Goal: Transaction & Acquisition: Purchase product/service

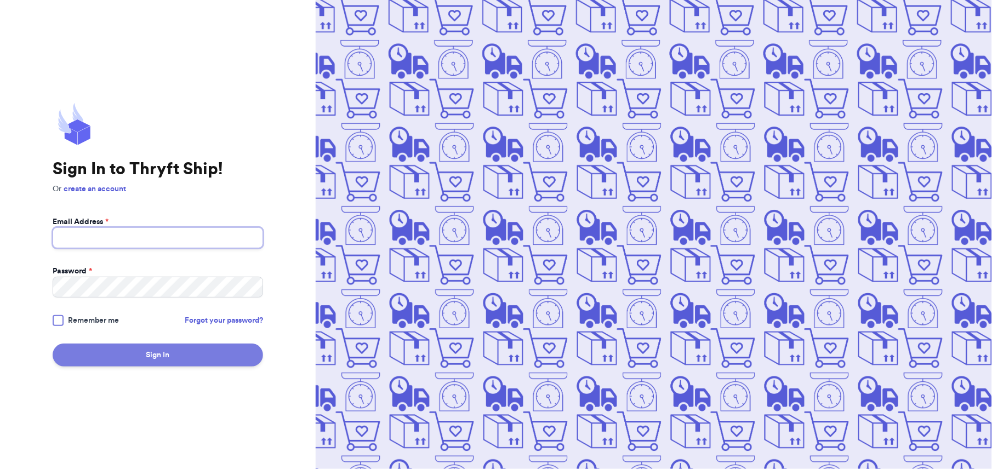
type input "[PERSON_NAME][EMAIL_ADDRESS][DOMAIN_NAME]"
click at [135, 351] on button "Sign In" at bounding box center [158, 354] width 210 height 23
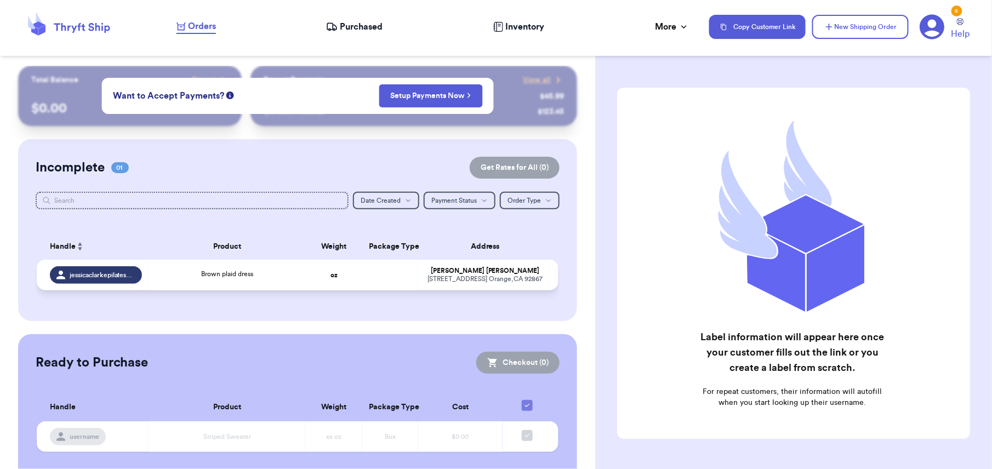
click at [155, 277] on div "Brown plaid dress" at bounding box center [227, 275] width 144 height 12
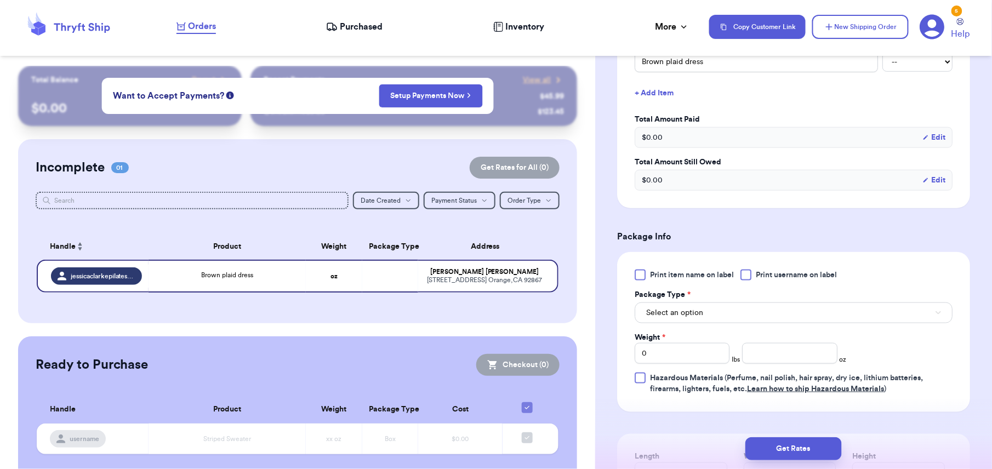
scroll to position [299, 0]
click at [655, 272] on span "Print item name on label" at bounding box center [692, 273] width 84 height 11
click at [0, 0] on input "Print item name on label" at bounding box center [0, 0] width 0 height 0
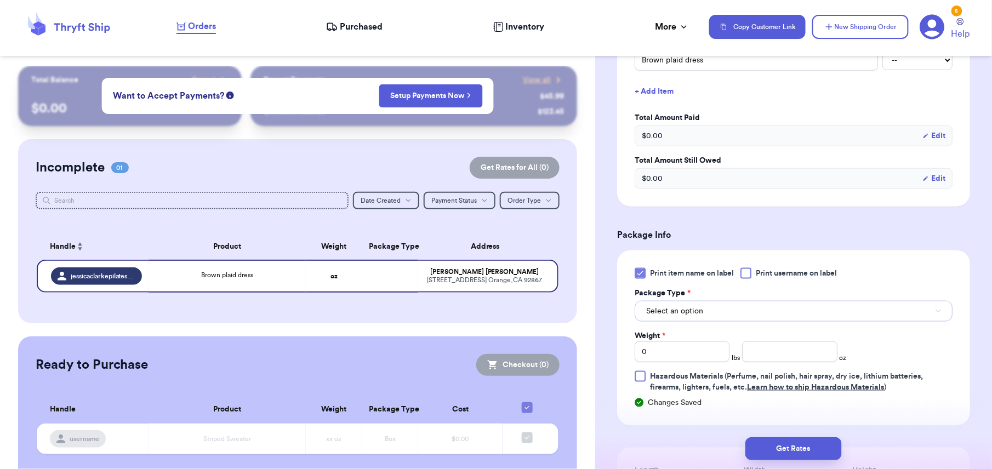
click at [697, 316] on span "Select an option" at bounding box center [674, 311] width 57 height 11
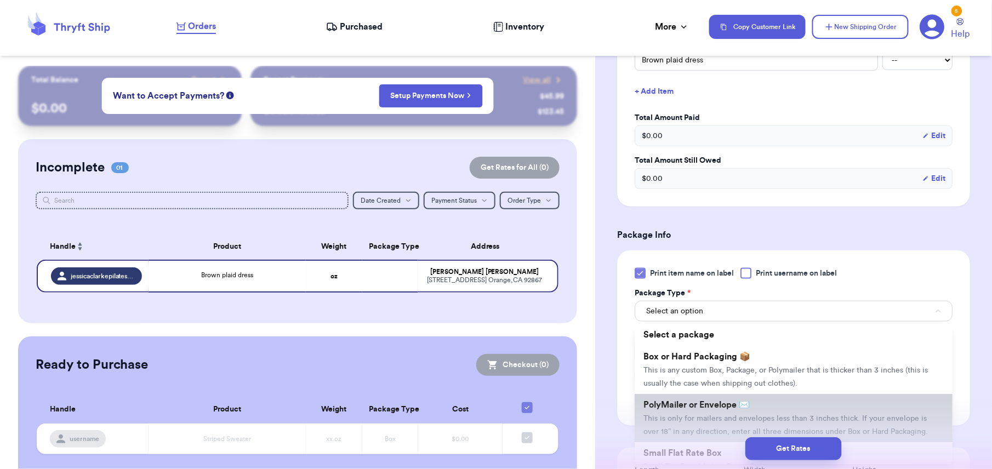
click at [685, 404] on span "PolyMailer or Envelope ✉️" at bounding box center [696, 404] width 106 height 9
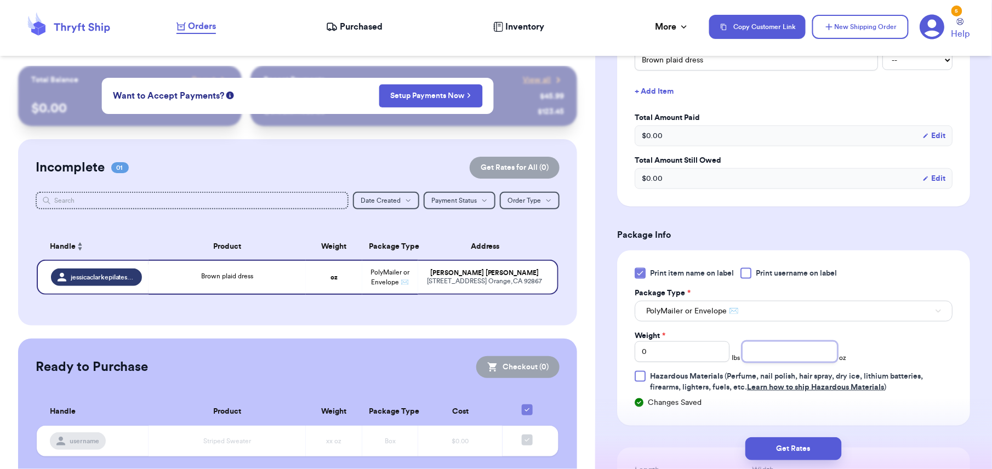
click at [778, 356] on input "number" at bounding box center [789, 351] width 95 height 21
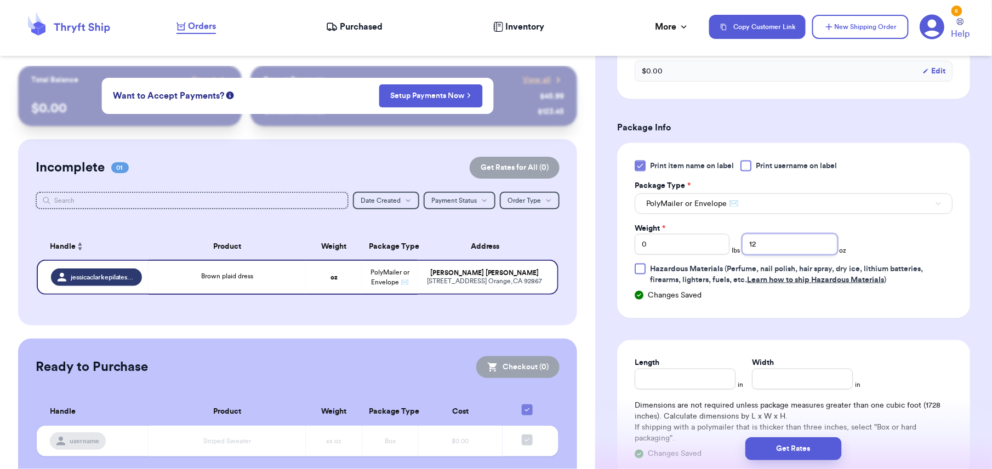
scroll to position [550, 0]
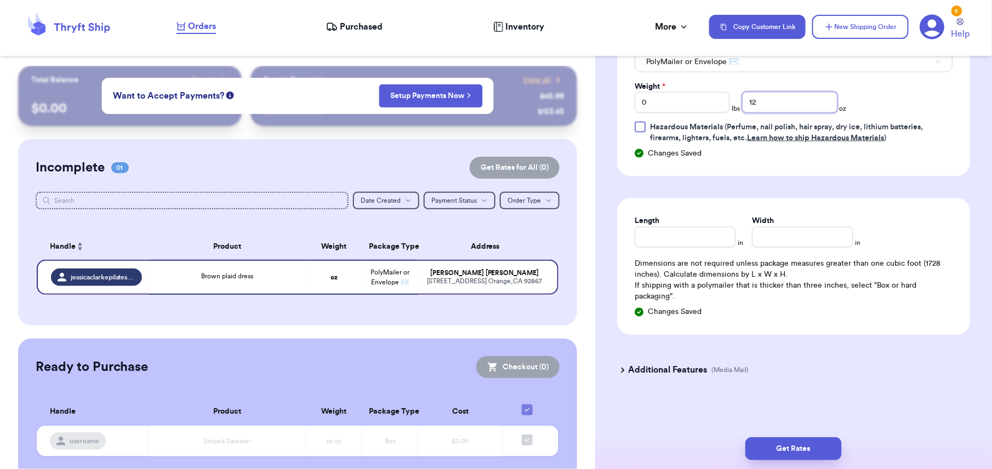
type input "12"
click at [640, 233] on input "Length" at bounding box center [684, 237] width 101 height 21
type input "10"
click at [756, 236] on input "Width *" at bounding box center [802, 237] width 101 height 21
type input "10"
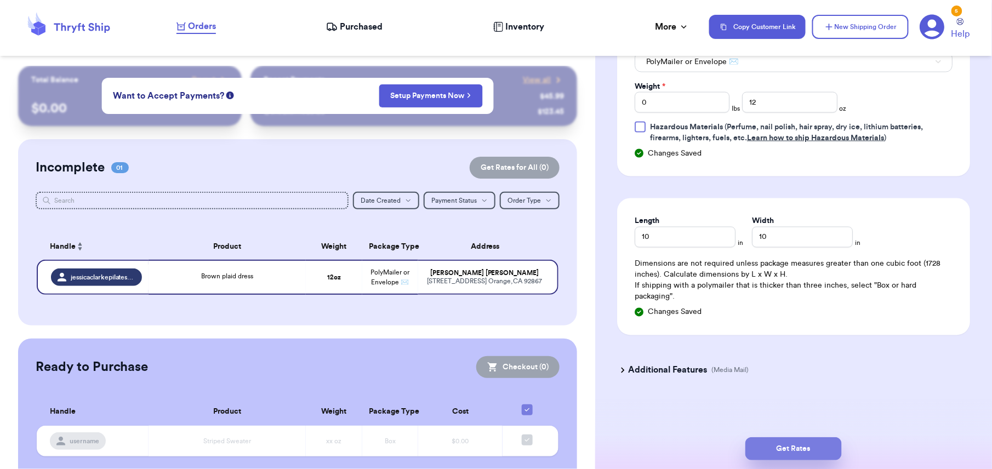
click at [789, 440] on button "Get Rates" at bounding box center [793, 448] width 96 height 23
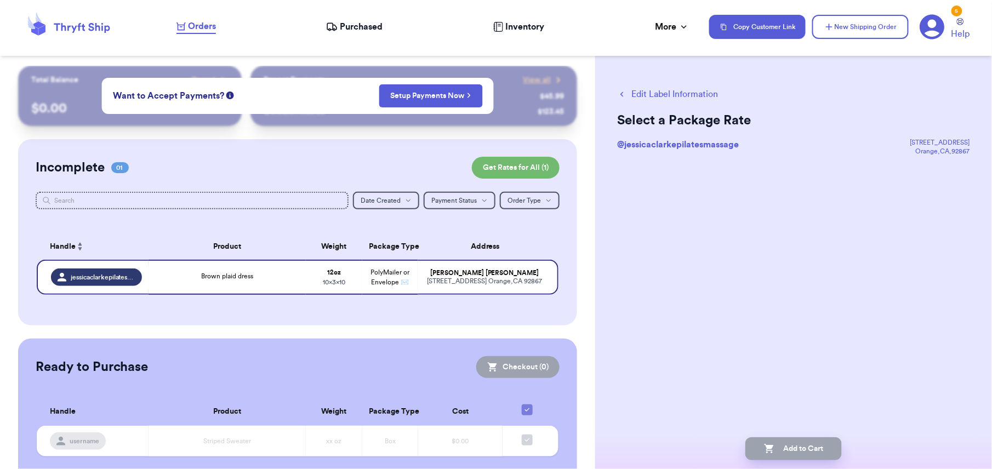
scroll to position [0, 0]
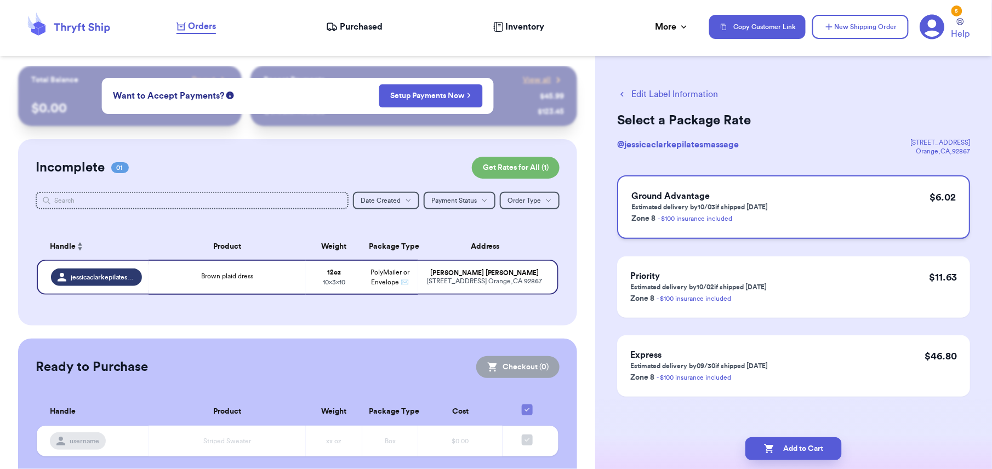
click at [792, 224] on div "Ground Advantage Estimated delivery by 10/03 if shipped [DATE] Zone 8 - $100 in…" at bounding box center [793, 207] width 353 height 64
click at [799, 443] on button "Add to Cart" at bounding box center [793, 448] width 96 height 23
checkbox input "true"
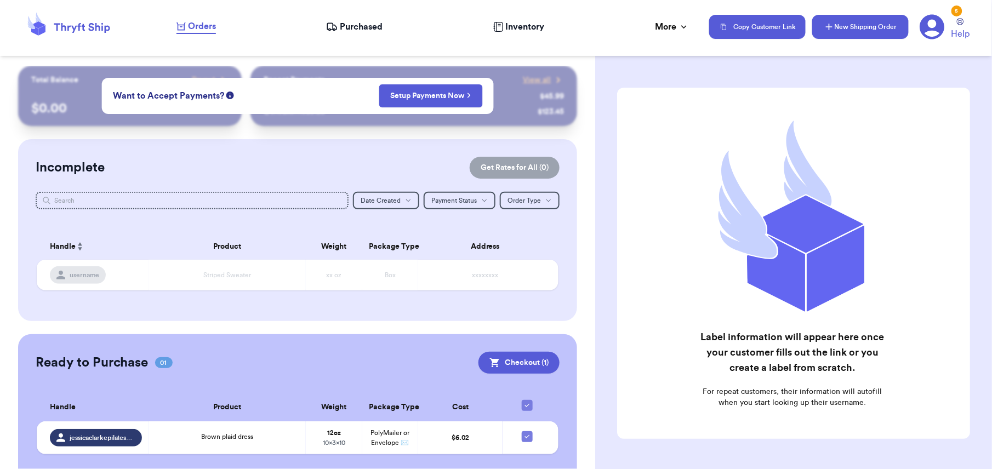
click at [837, 33] on button "New Shipping Order" at bounding box center [860, 27] width 96 height 24
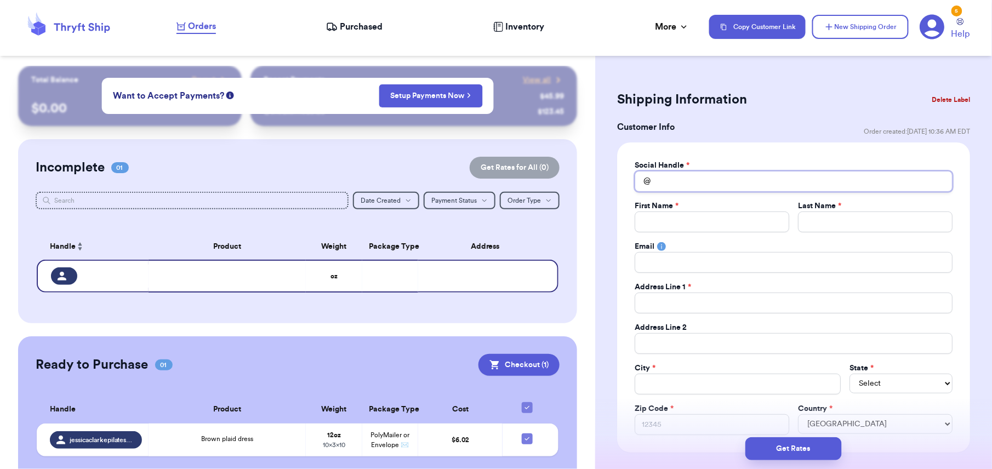
click at [655, 182] on input "Total Amount Paid" at bounding box center [793, 181] width 318 height 21
type input "c"
type input "co"
type input "cou"
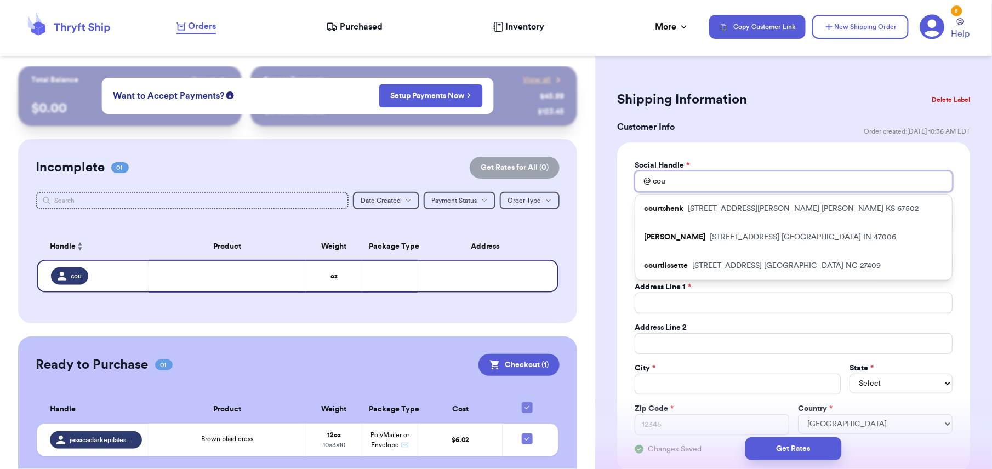
type input "cour"
type input "court"
type input "courtn"
type input "courtne"
type input "[PERSON_NAME]"
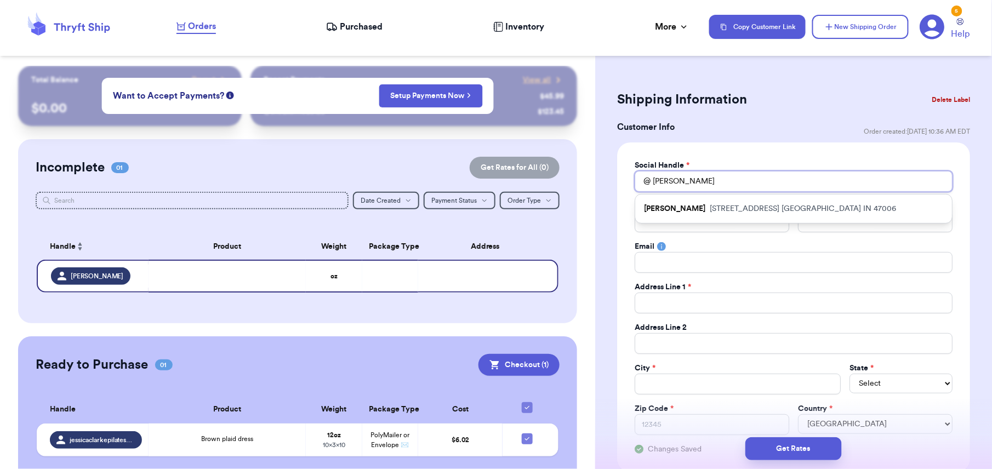
type input "courtneyr"
type input "courtneyre"
type input "courtneyres"
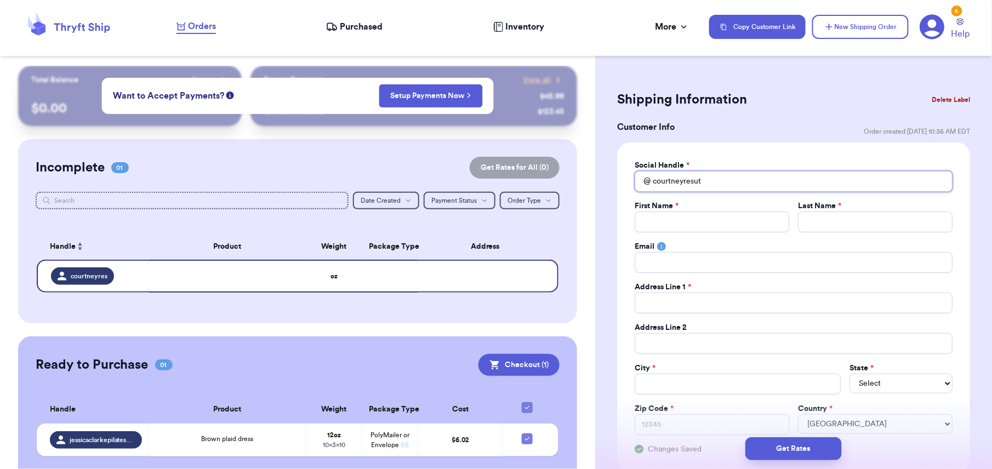
type input "courtneyresuta"
click at [663, 219] on input "Total Amount Paid" at bounding box center [711, 221] width 154 height 21
type input "C"
type input "Co"
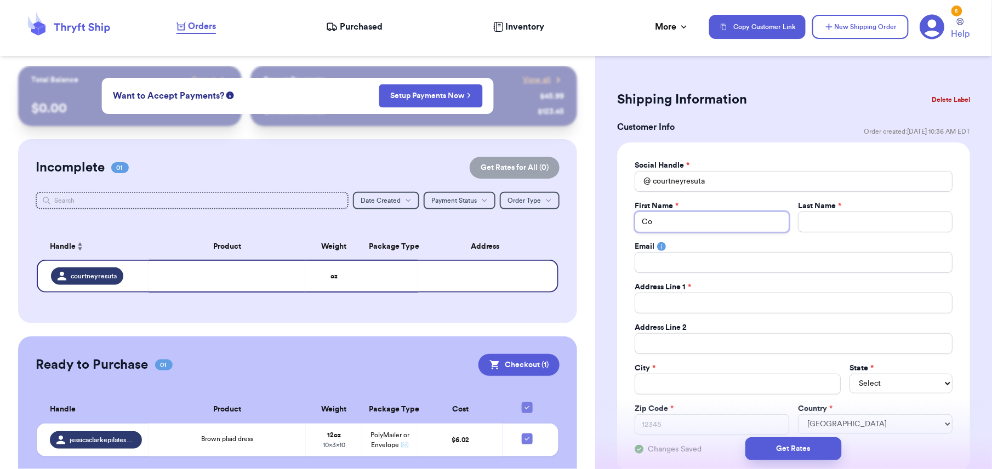
type input "Cou"
type input "[PERSON_NAME]"
click at [831, 216] on input "Total Amount Paid" at bounding box center [875, 221] width 154 height 21
type input "R"
type input "Re"
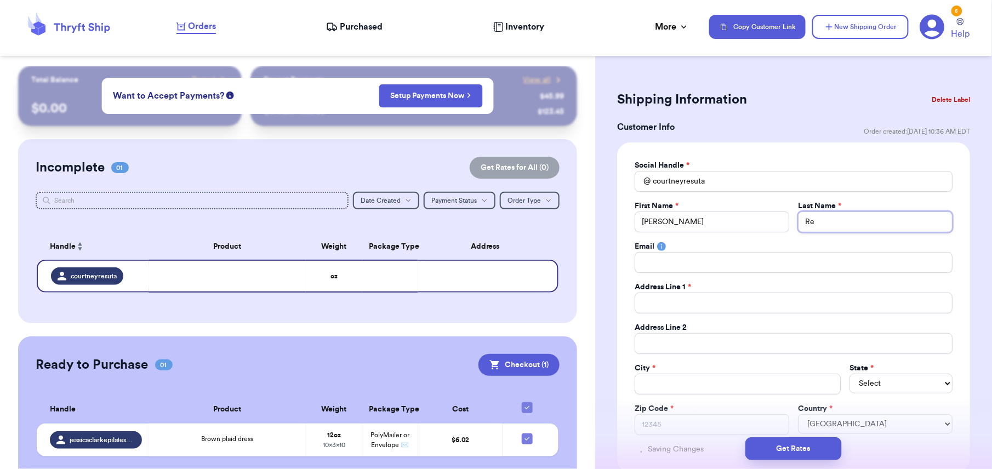
type input "Res"
type input "Resu"
type input "Resut"
type input "Resuta"
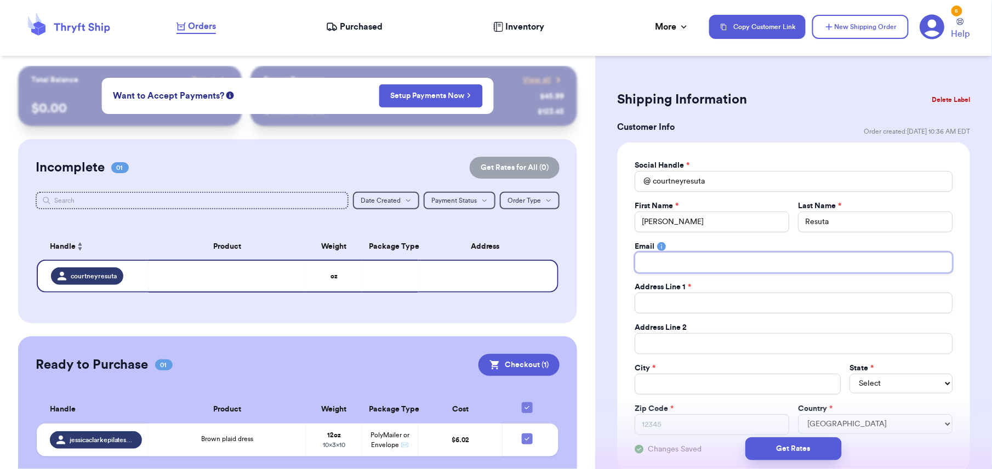
click at [680, 263] on input "Total Amount Paid" at bounding box center [793, 262] width 318 height 21
click at [675, 305] on input "Total Amount Paid" at bounding box center [793, 303] width 318 height 21
type input "9"
type input "90"
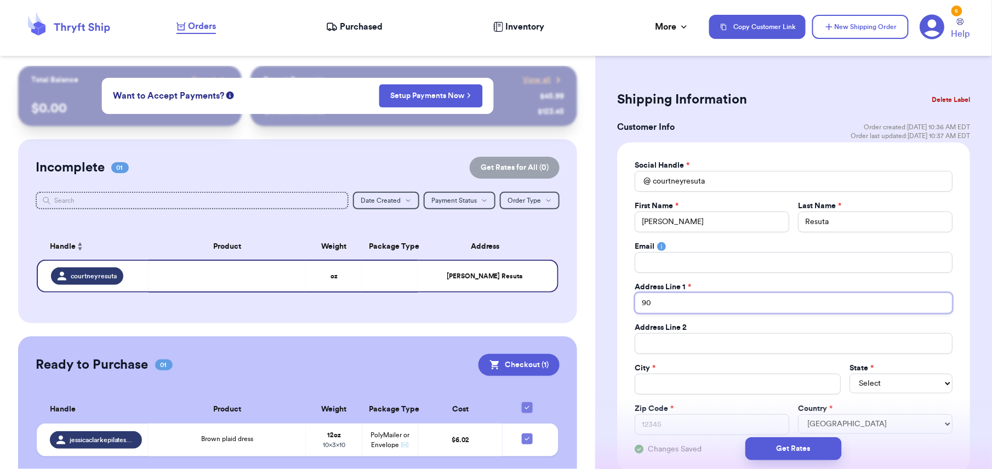
type input "90"
type input "90 E"
type input "90 E W"
type input "90 E Wi"
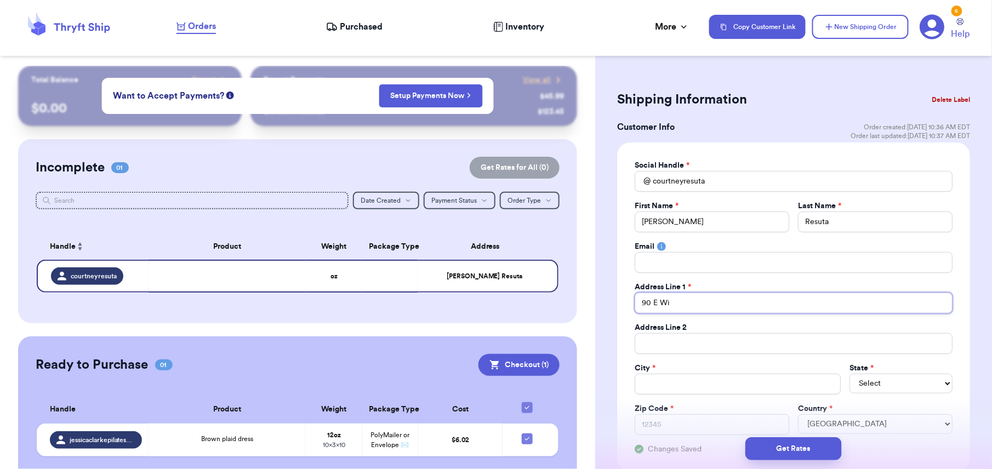
type input "90 E Wil"
type input "90 E Wild"
type input "90 E Wildw"
type input "90 E Wildwo"
type input "90 E Wildwoo"
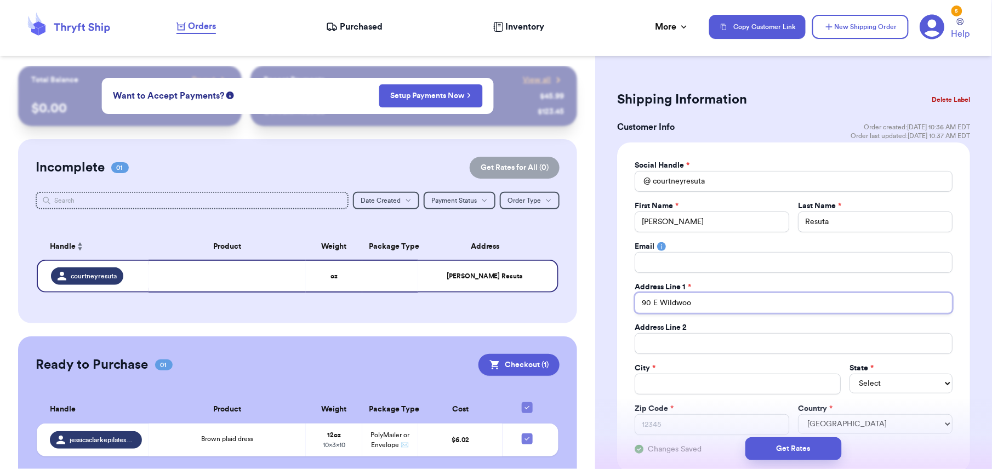
type input "90 E Wildwood"
type input "90 E Wildwood d"
type input "[STREET_ADDRESS]"
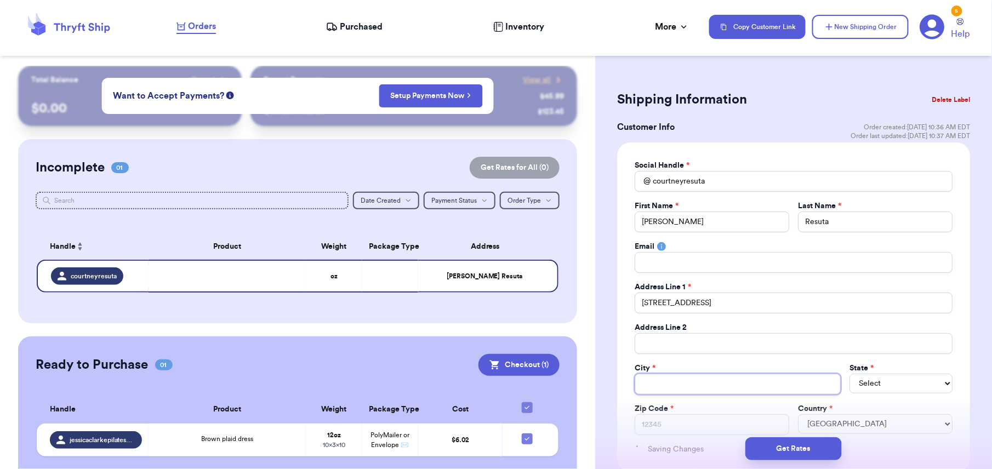
click at [654, 390] on input "Total Amount Paid" at bounding box center [737, 384] width 206 height 21
type input "P"
type input "Pa"
type input "Par"
type input "Park"
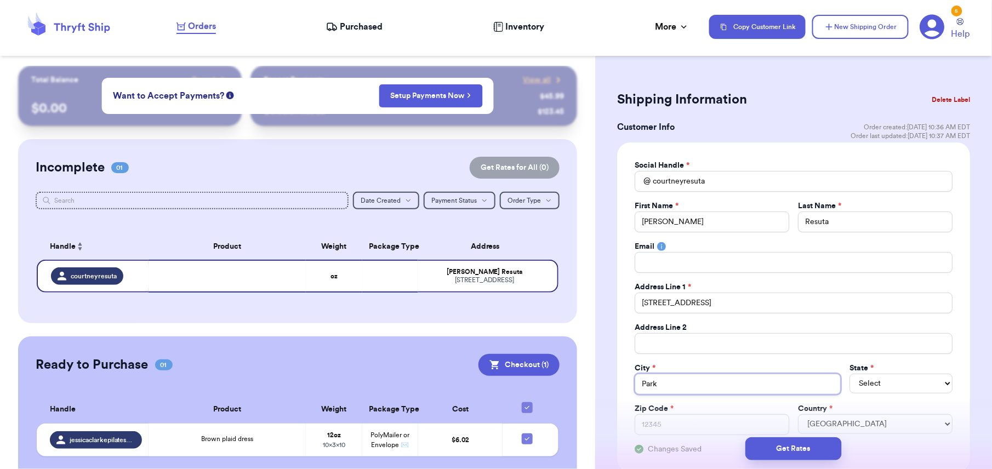
type input "[PERSON_NAME]"
type input "Parkers"
type input "Parkersb"
type input "Parkersbu"
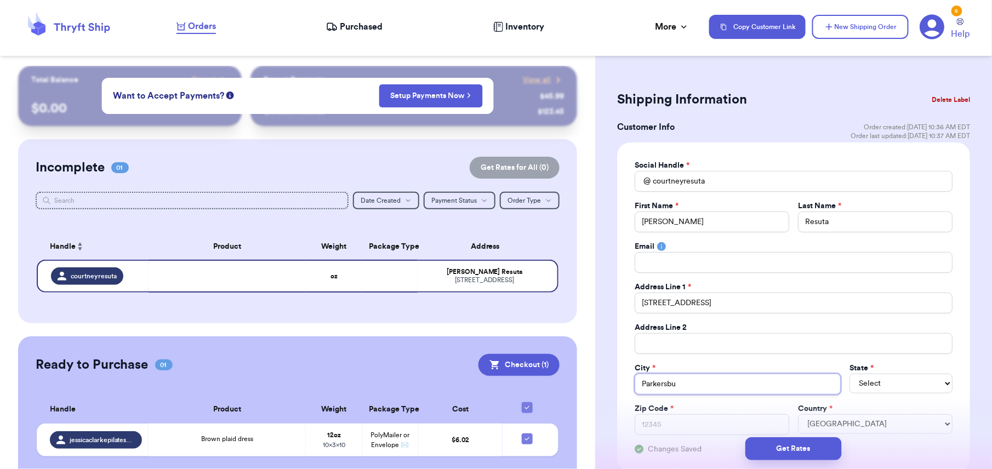
type input "Parkersbur"
type input "[GEOGRAPHIC_DATA]"
click at [856, 379] on select "Select AL AK AZ AR CA CO [GEOGRAPHIC_DATA] DE DC [GEOGRAPHIC_DATA] [GEOGRAPHIC_…" at bounding box center [900, 384] width 103 height 20
select select "WV"
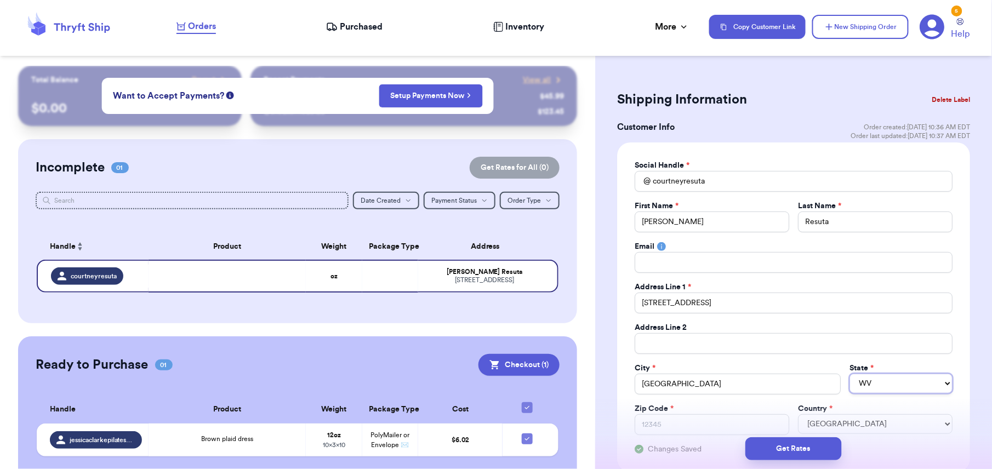
click at [849, 375] on select "Select AL AK AZ AR CA CO [GEOGRAPHIC_DATA] DE DC [GEOGRAPHIC_DATA] [GEOGRAPHIC_…" at bounding box center [900, 384] width 103 height 20
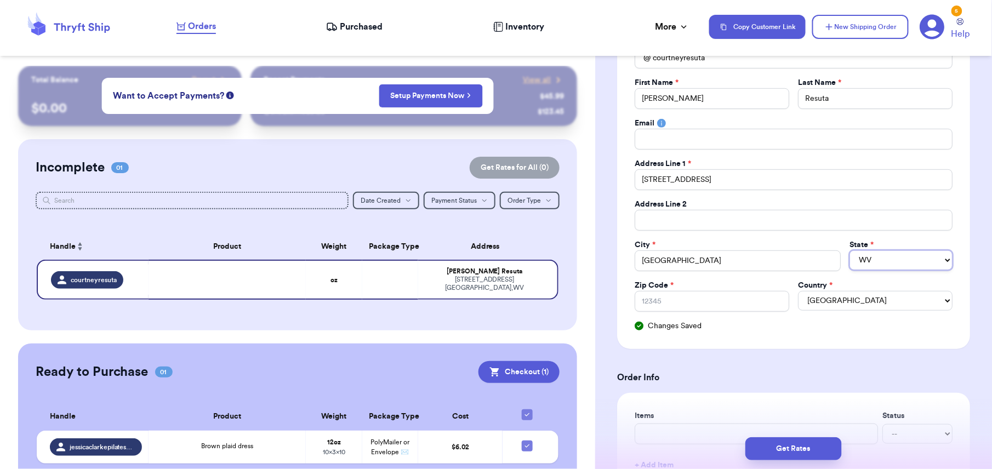
scroll to position [128, 0]
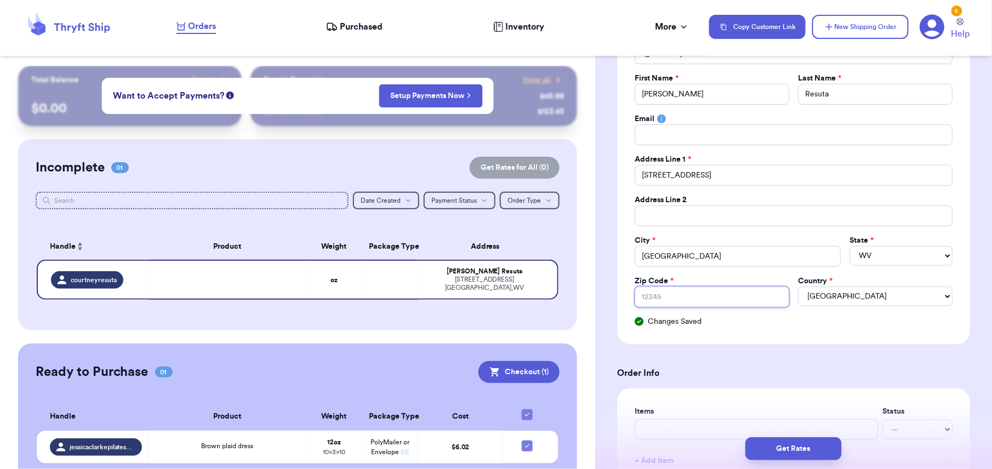
click at [649, 299] on input "Zip Code *" at bounding box center [711, 297] width 154 height 21
type input "2"
type input "26"
type input "261"
type input "2610"
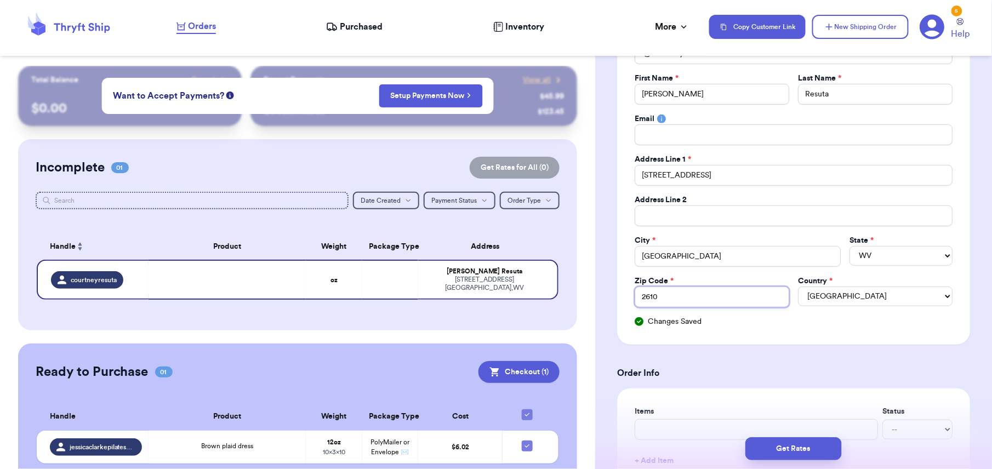
type input "26101"
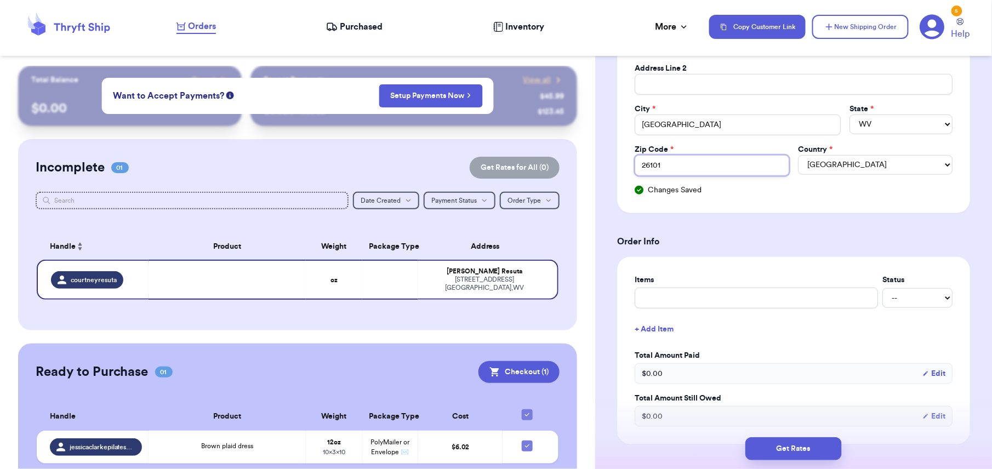
scroll to position [264, 0]
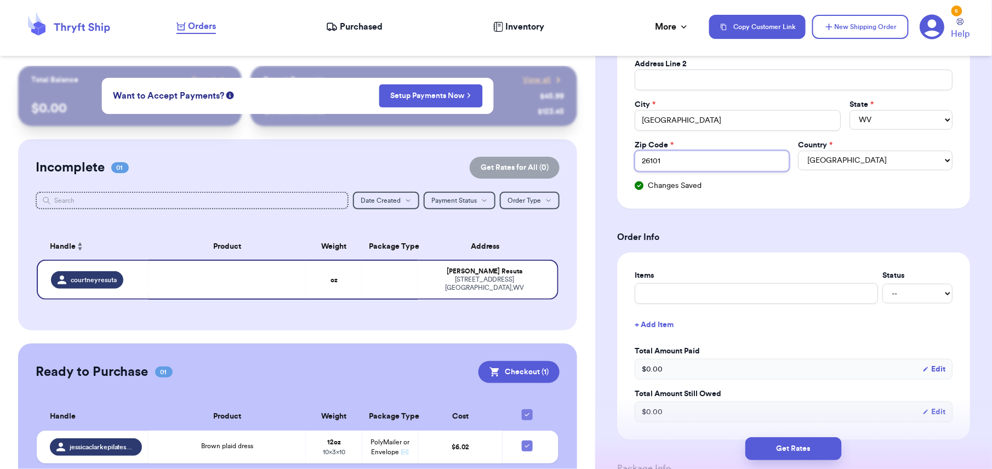
type input "26101"
click at [665, 292] on input "text" at bounding box center [755, 293] width 243 height 21
type input "l"
type input "la"
type input "lar"
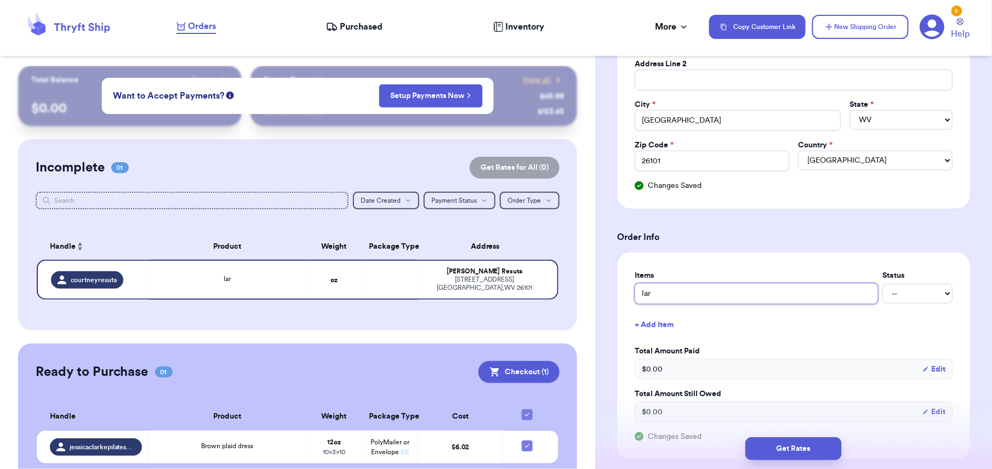
type input "larg"
type input "large"
type input "large i"
type input "large iv"
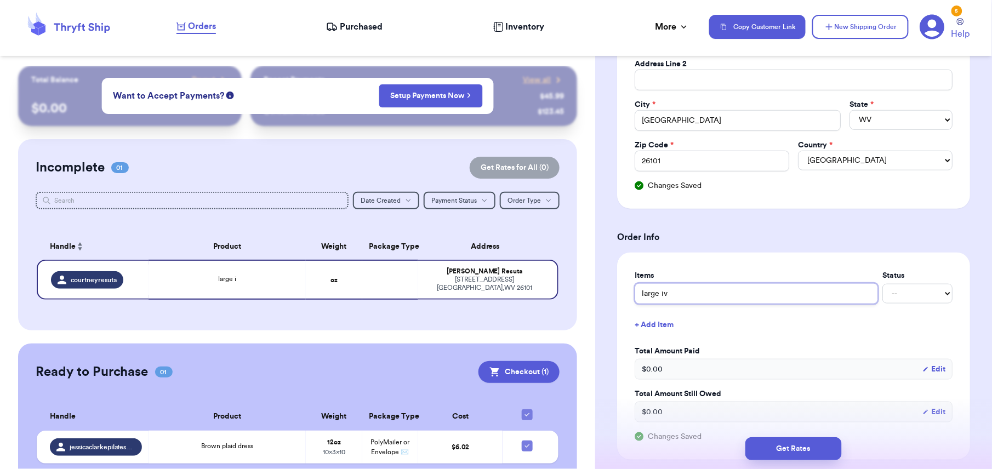
type input "large ivy"
type input "large ivy d"
type input "large ivy dres"
type input "large ivy dress"
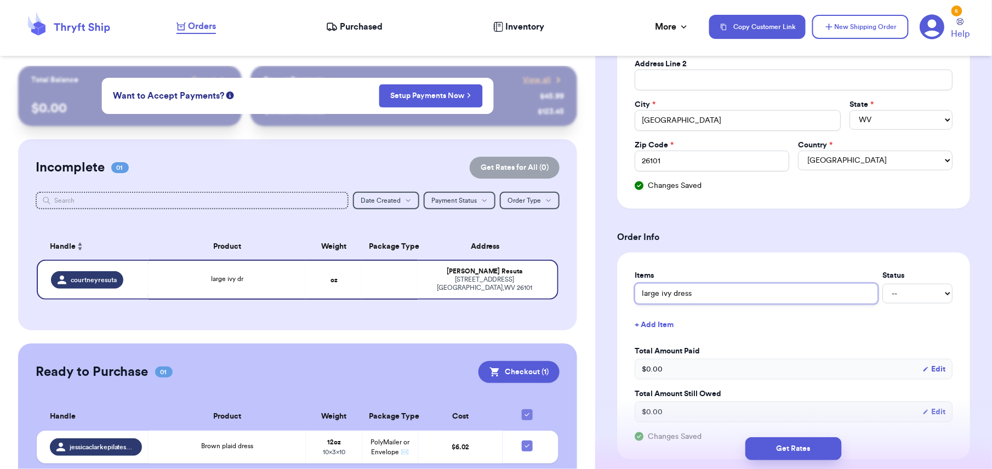
type input "large ivy dress"
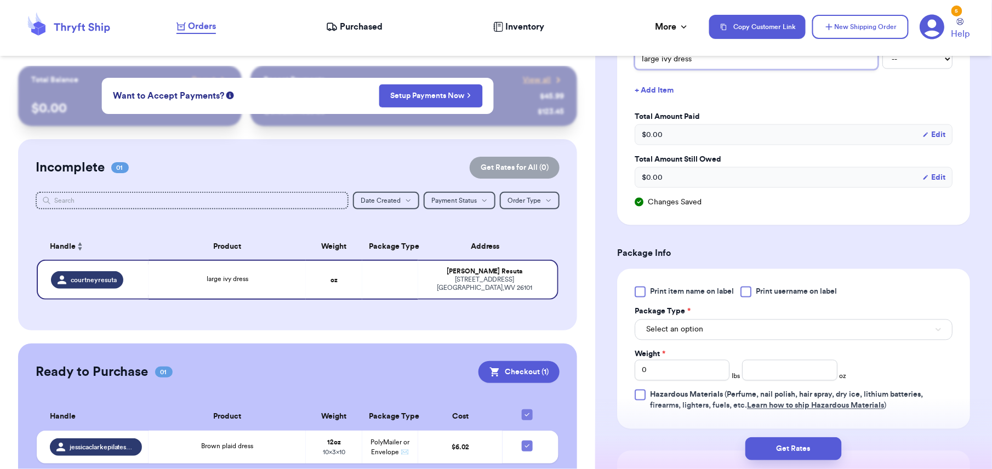
scroll to position [500, 0]
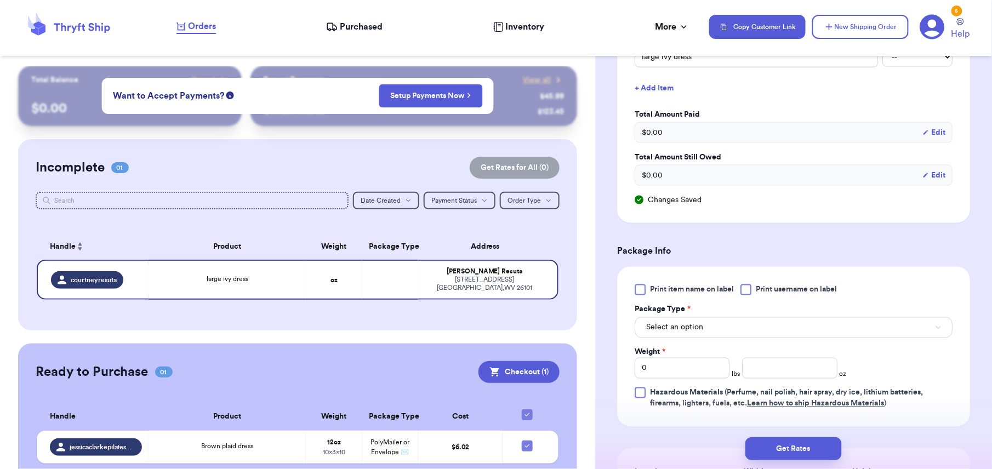
click at [639, 295] on div at bounding box center [639, 289] width 11 height 11
click at [0, 0] on input "Print item name on label" at bounding box center [0, 0] width 0 height 0
click at [705, 338] on button "Select an option" at bounding box center [793, 327] width 318 height 21
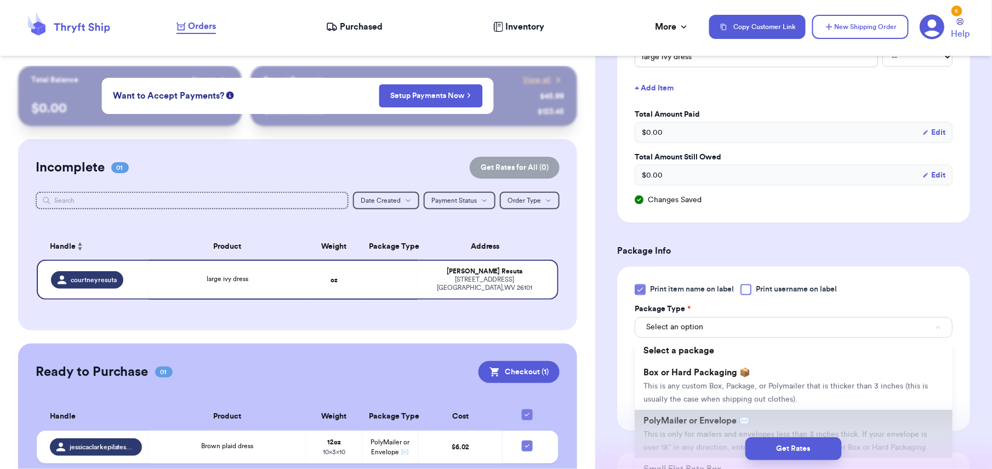
click at [703, 419] on li "PolyMailer or Envelope ✉️ This is only for mailers and envelopes less than 3 in…" at bounding box center [793, 434] width 318 height 48
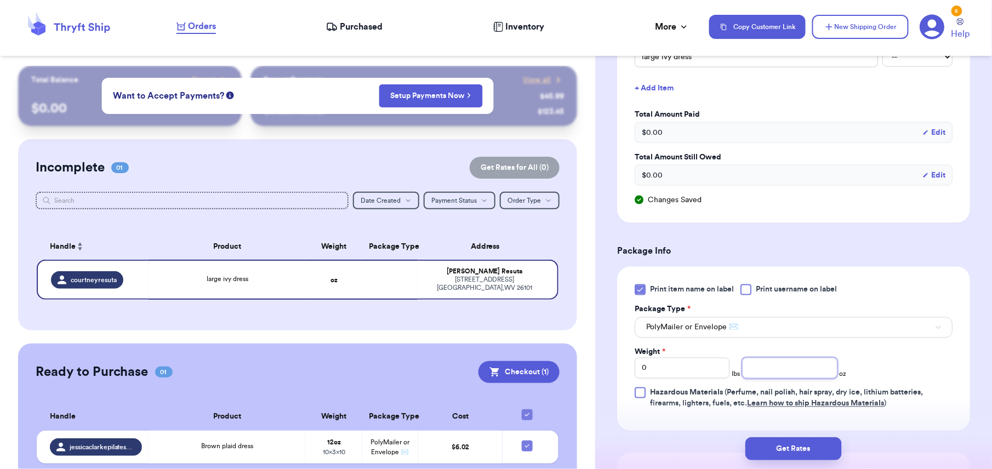
click at [757, 379] on input "number" at bounding box center [789, 368] width 95 height 21
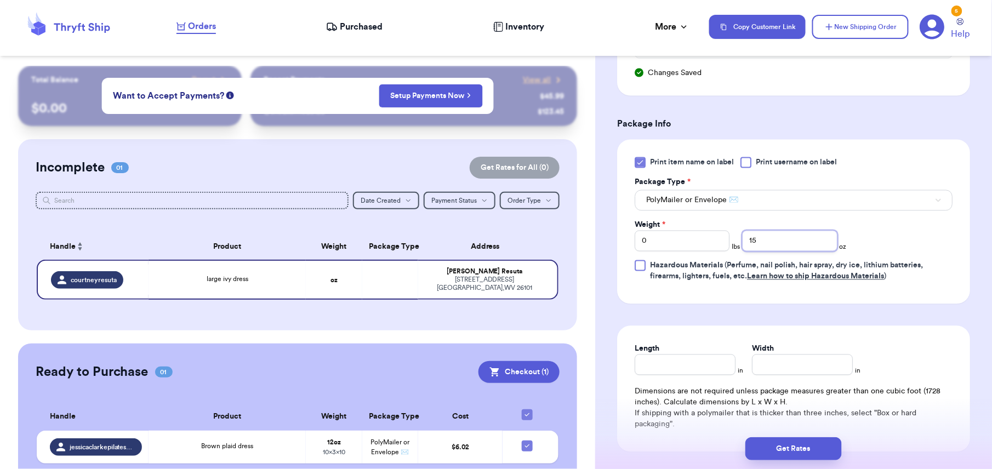
scroll to position [748, 0]
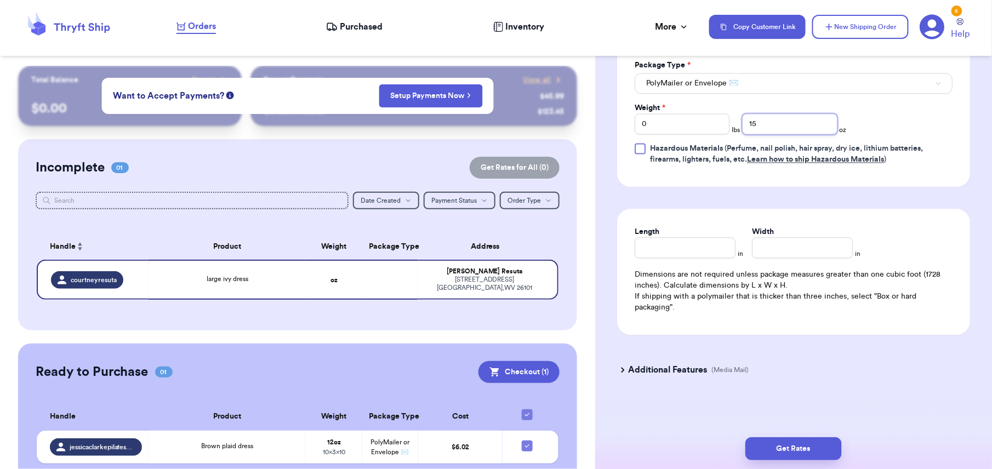
type input "15"
click at [658, 253] on input "Length" at bounding box center [684, 248] width 101 height 21
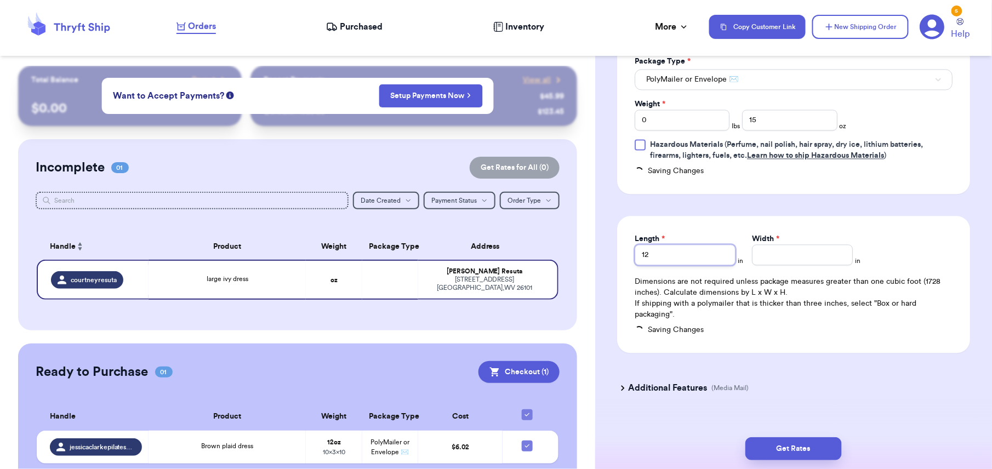
type input "12"
click at [775, 257] on input "Width *" at bounding box center [802, 254] width 101 height 21
type input "12"
click at [798, 447] on button "Get Rates" at bounding box center [793, 448] width 96 height 23
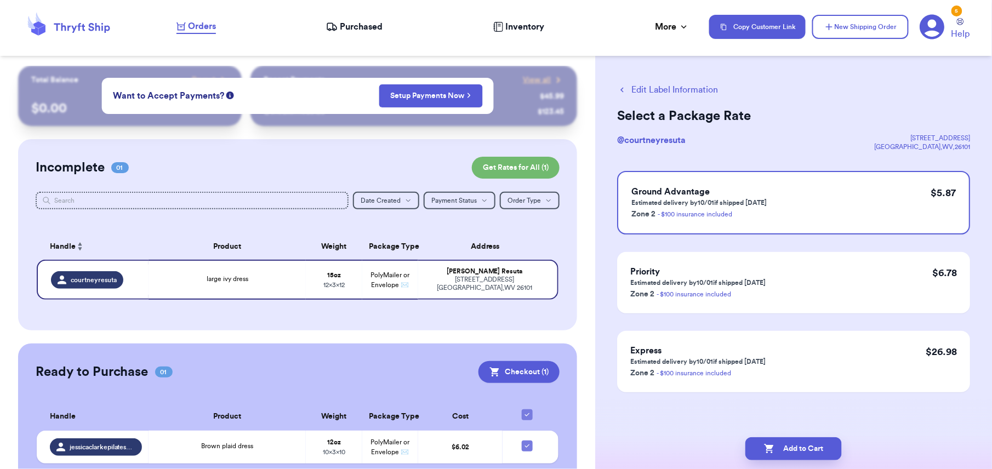
scroll to position [0, 0]
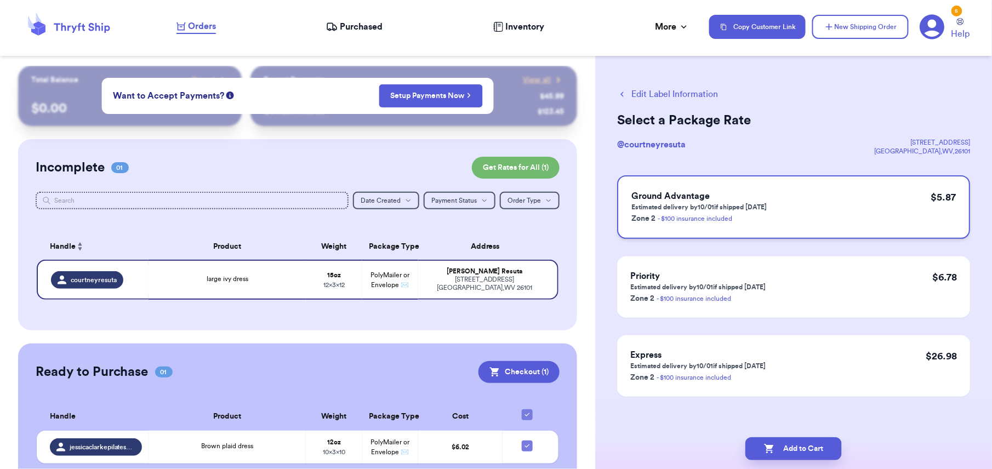
click at [825, 198] on div "Ground Advantage Estimated delivery by 10/01 if shipped [DATE] Zone 2 - $100 in…" at bounding box center [793, 207] width 353 height 64
click at [794, 445] on button "Add to Cart" at bounding box center [793, 448] width 96 height 23
checkbox input "true"
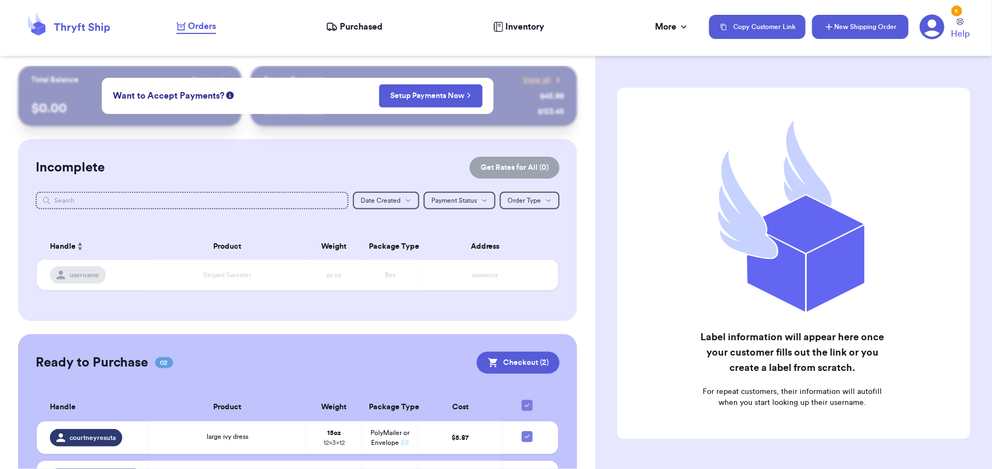
click at [844, 24] on button "New Shipping Order" at bounding box center [860, 27] width 96 height 24
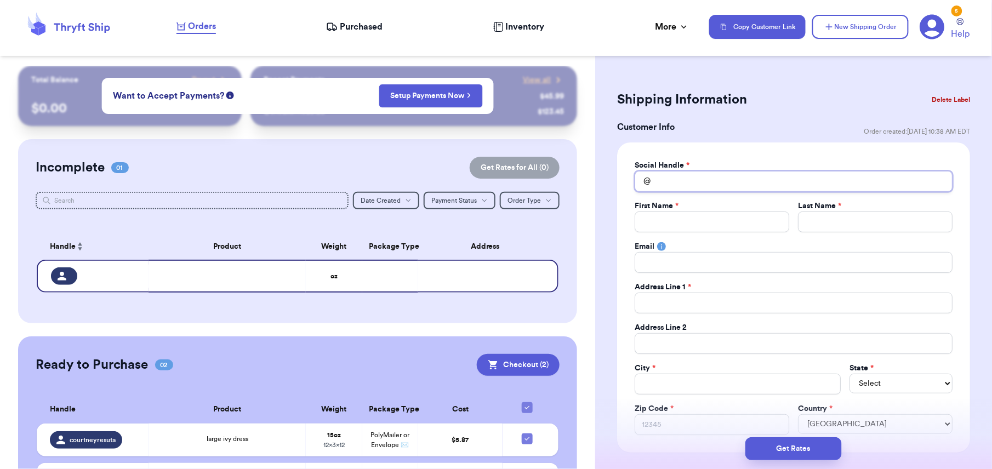
click at [677, 185] on input "Total Amount Paid" at bounding box center [793, 181] width 318 height 21
type input "k"
type input "ke"
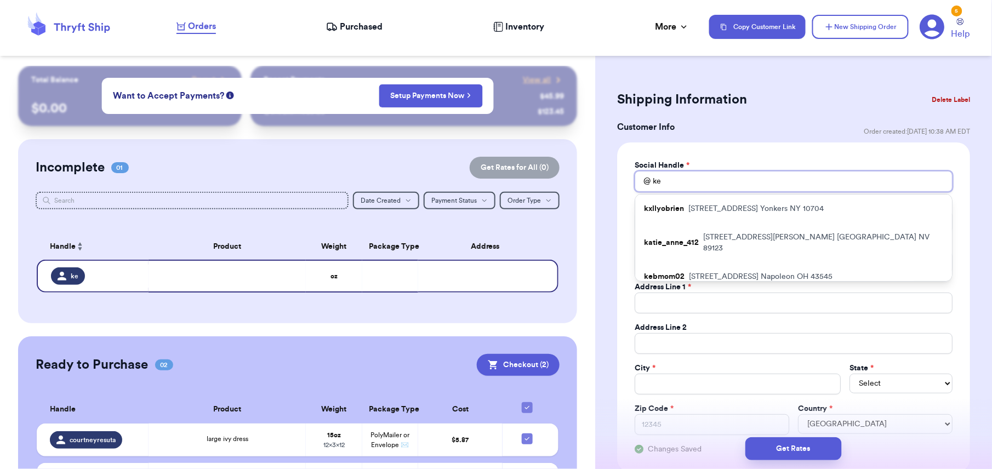
type input "[PERSON_NAME]"
type input "kend"
type input "kendr"
type input "[PERSON_NAME]"
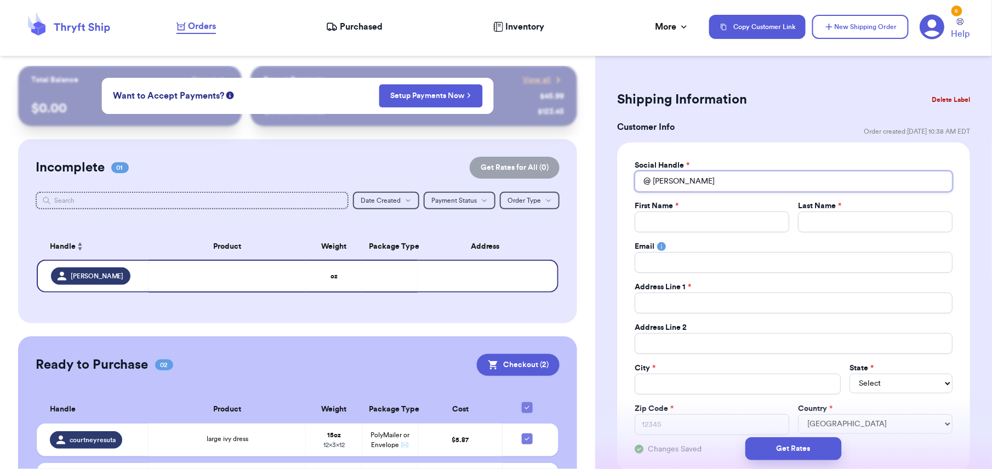
type input "kendrar"
type input "kendraro"
type input "kendrarob"
type input "kendrarobe"
type input "kendrarober"
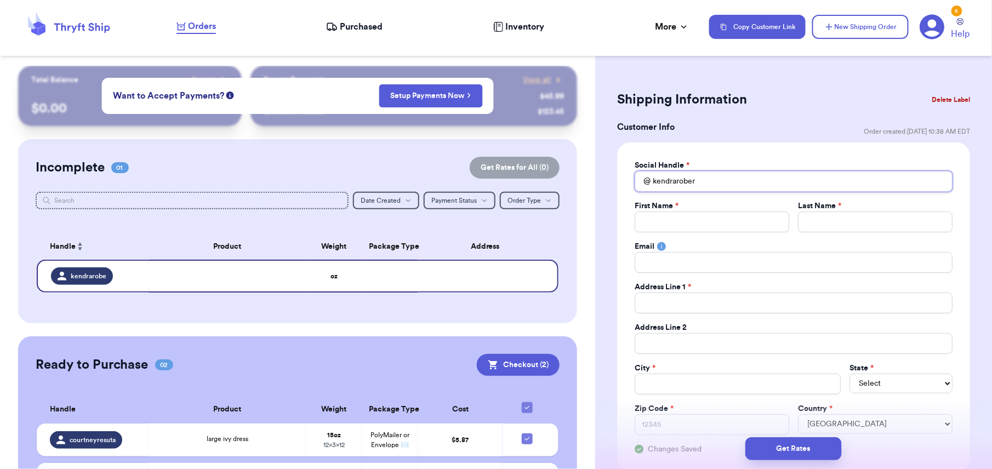
type input "kendrarobert"
type input "kendraroberts"
click at [640, 226] on input "Total Amount Paid" at bounding box center [711, 221] width 154 height 21
type input "K"
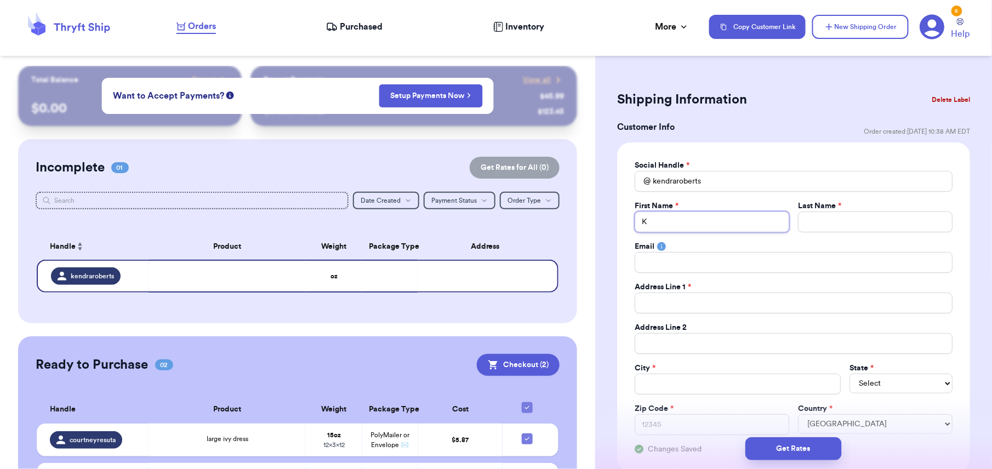
type input "Ke"
type input "[PERSON_NAME]"
type input "Kend"
type input "Kendr"
type input "[PERSON_NAME]"
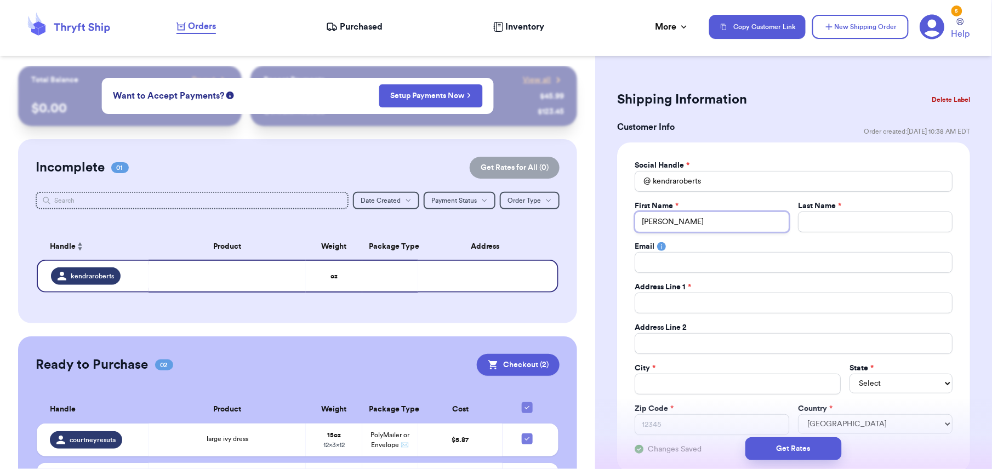
type input "[PERSON_NAME]"
click at [801, 227] on input "Total Amount Paid" at bounding box center [875, 221] width 154 height 21
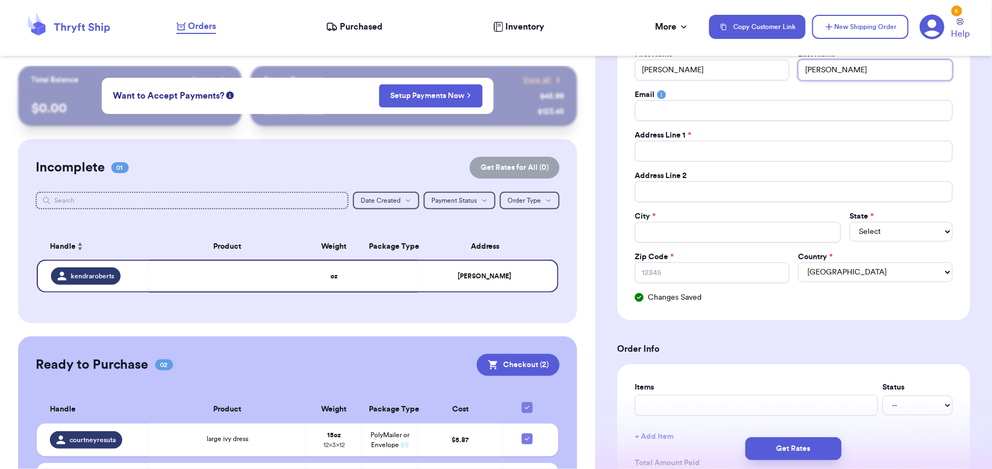
scroll to position [153, 0]
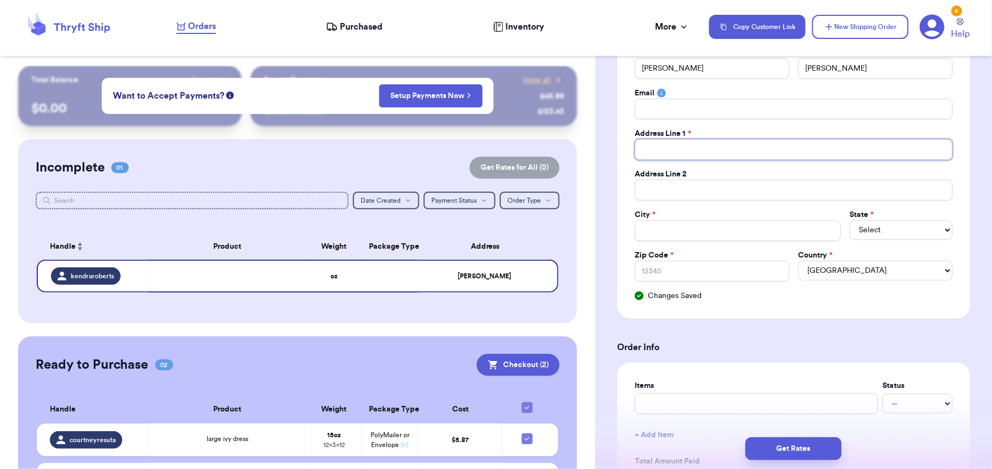
click at [643, 149] on input "Total Amount Paid" at bounding box center [793, 149] width 318 height 21
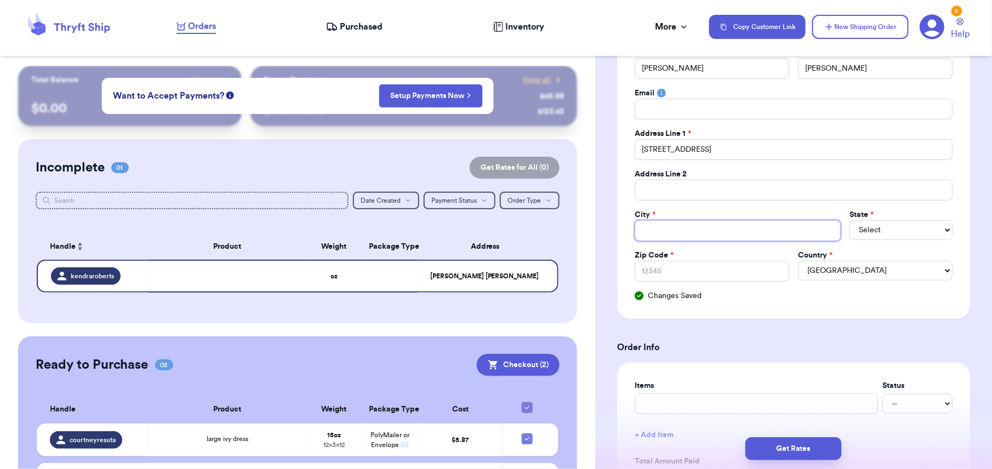
click at [665, 228] on input "Total Amount Paid" at bounding box center [737, 230] width 206 height 21
click at [857, 234] on select "Select AL AK AZ AR CA CO [GEOGRAPHIC_DATA] DE DC [GEOGRAPHIC_DATA] [GEOGRAPHIC_…" at bounding box center [900, 230] width 103 height 20
click at [849, 222] on select "Select AL AK AZ AR CA CO [GEOGRAPHIC_DATA] DE DC [GEOGRAPHIC_DATA] [GEOGRAPHIC_…" at bounding box center [900, 230] width 103 height 20
click at [733, 266] on input "Zip Code *" at bounding box center [711, 271] width 154 height 21
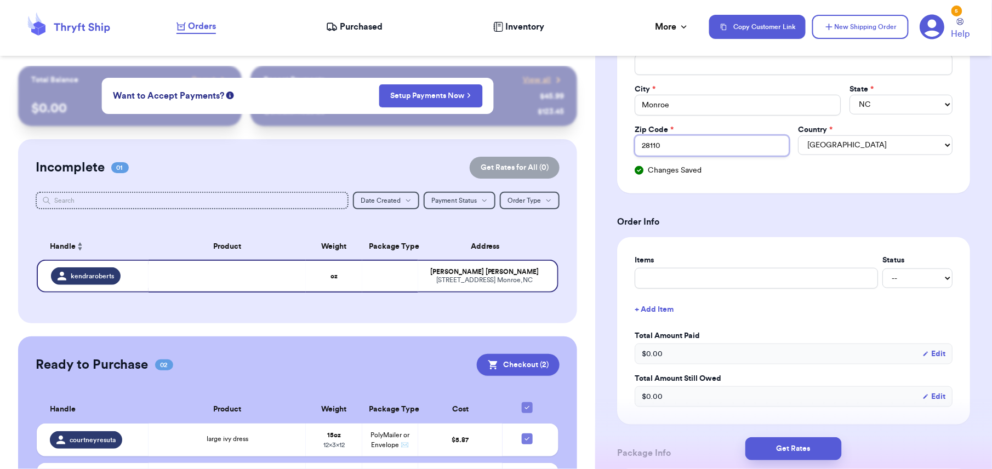
scroll to position [307, 0]
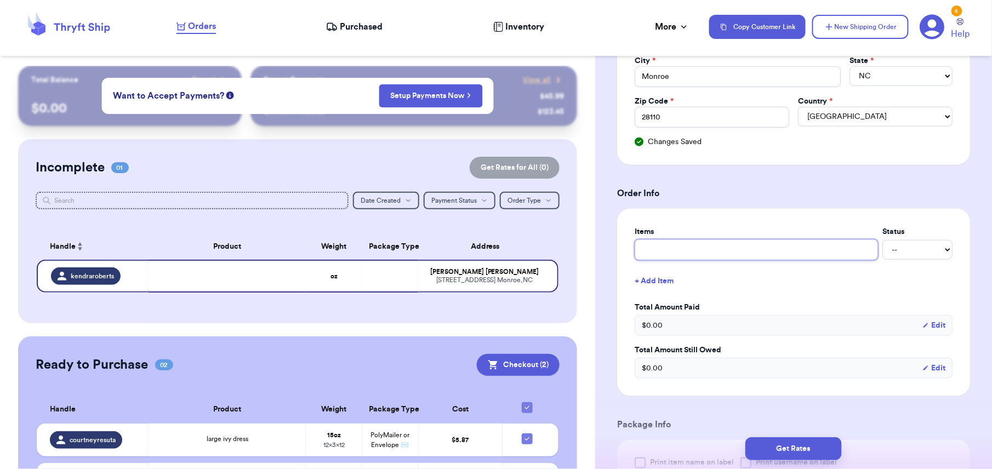
click at [636, 244] on input "text" at bounding box center [755, 249] width 243 height 21
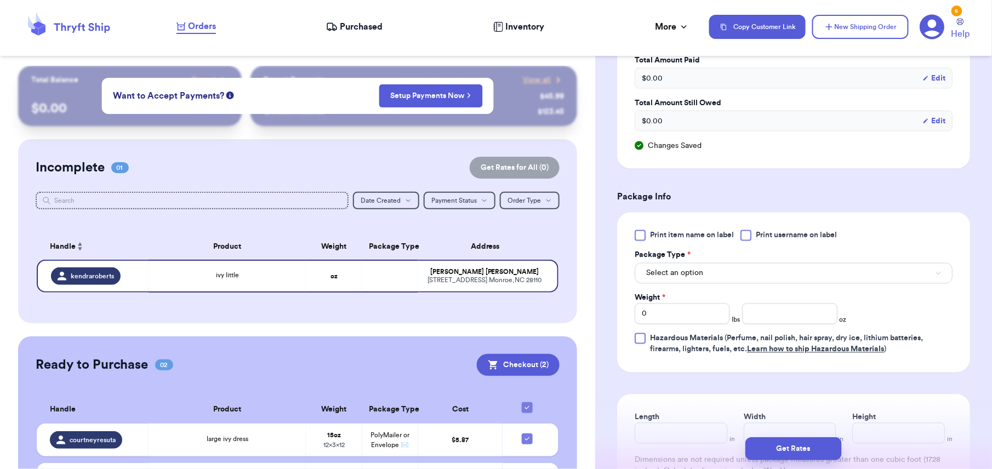
scroll to position [561, 0]
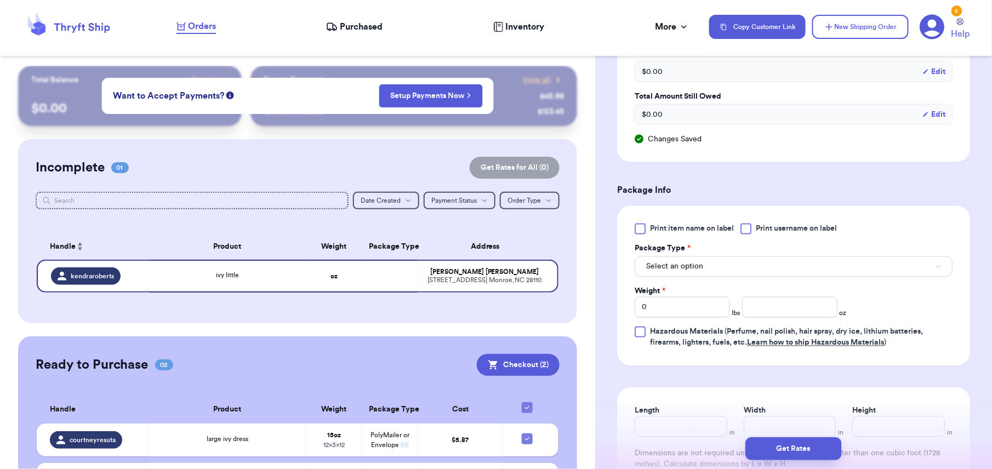
click at [658, 230] on span "Print item name on label" at bounding box center [692, 229] width 84 height 11
click at [0, 0] on input "Print item name on label" at bounding box center [0, 0] width 0 height 0
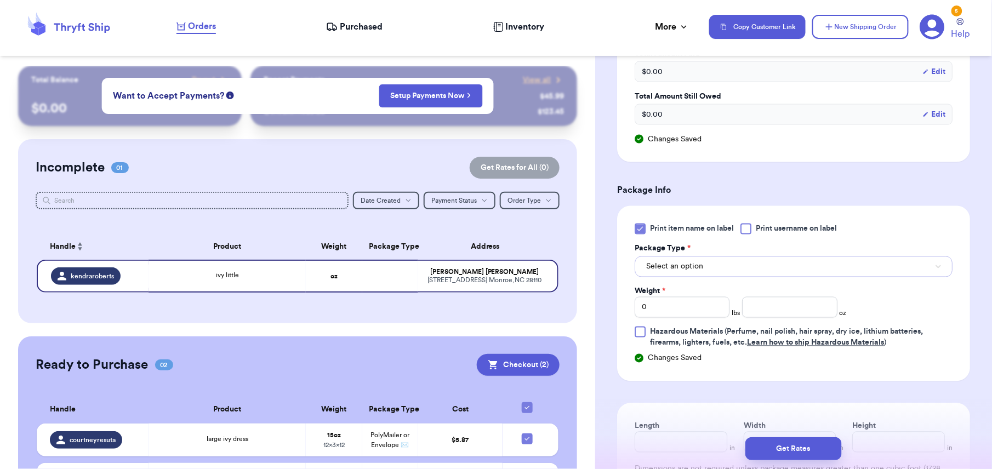
click at [723, 277] on button "Select an option" at bounding box center [793, 266] width 318 height 21
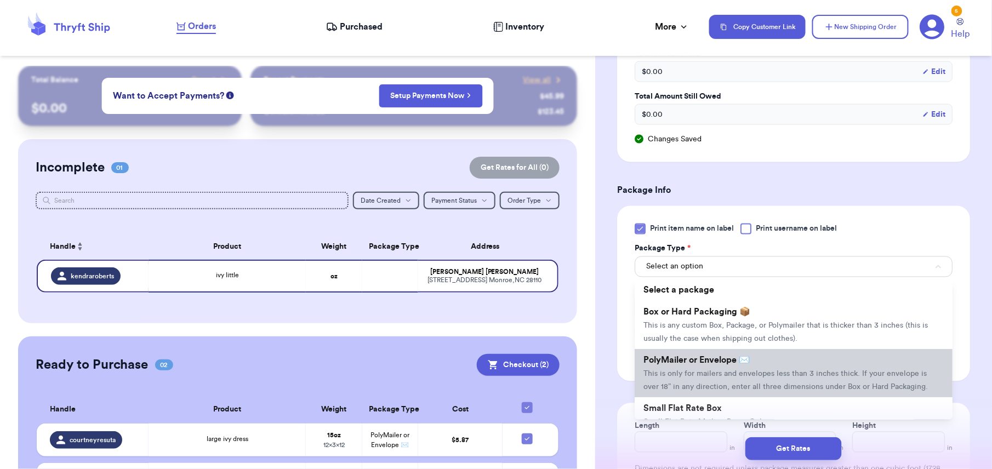
click at [697, 362] on span "PolyMailer or Envelope ✉️" at bounding box center [696, 360] width 106 height 9
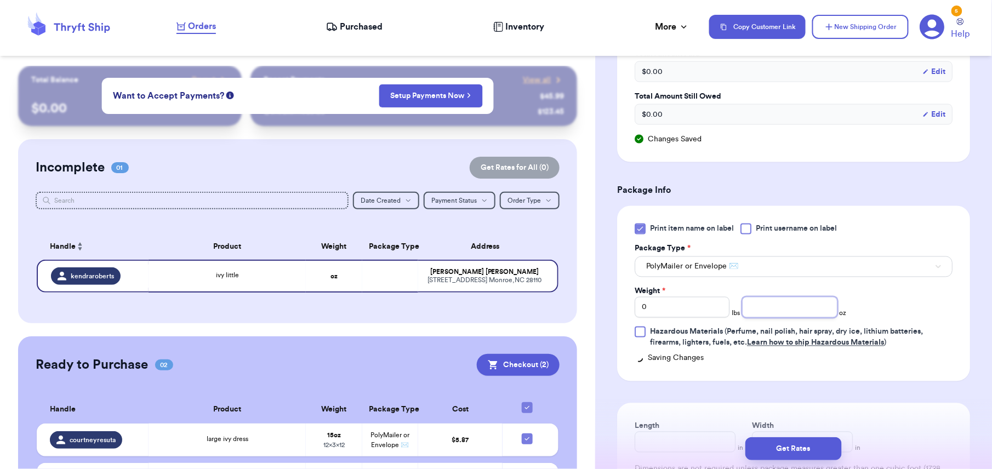
click at [785, 310] on input "number" at bounding box center [789, 307] width 95 height 21
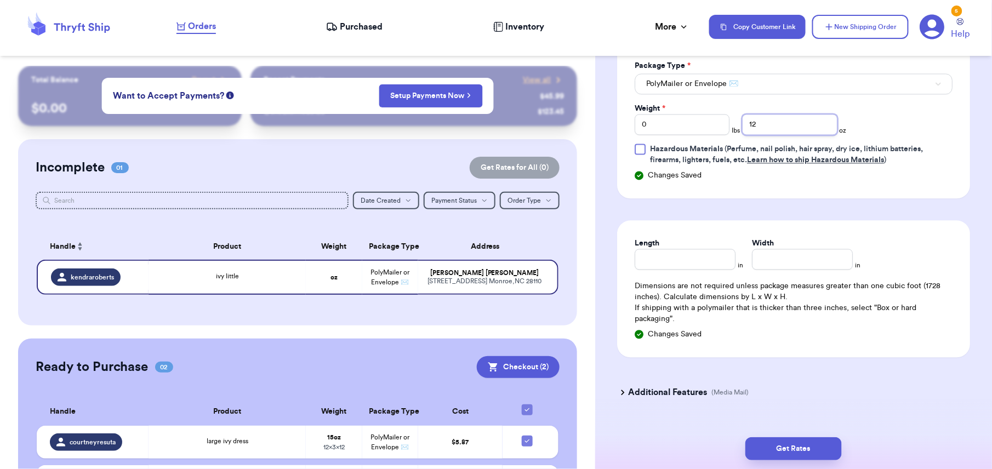
scroll to position [770, 0]
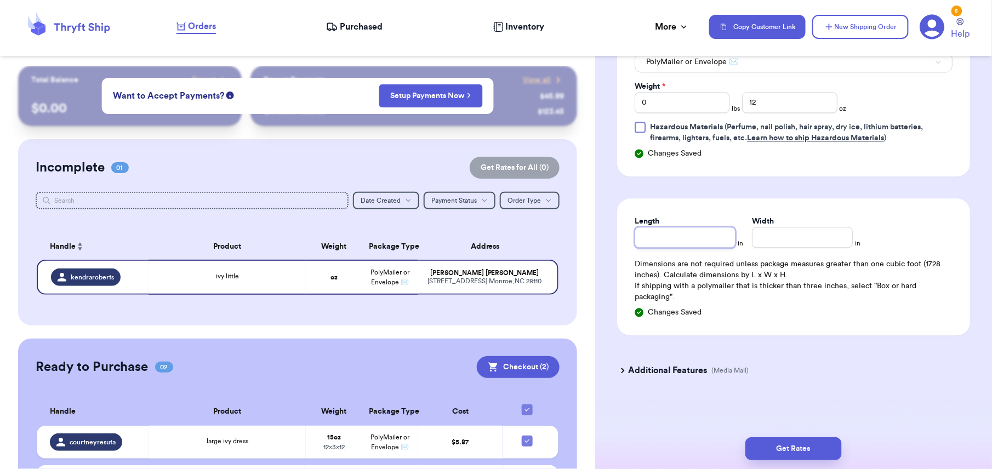
click at [645, 244] on input "Length" at bounding box center [684, 237] width 101 height 21
click at [769, 244] on input "Width *" at bounding box center [802, 237] width 101 height 21
click at [821, 441] on button "Get Rates" at bounding box center [793, 448] width 96 height 23
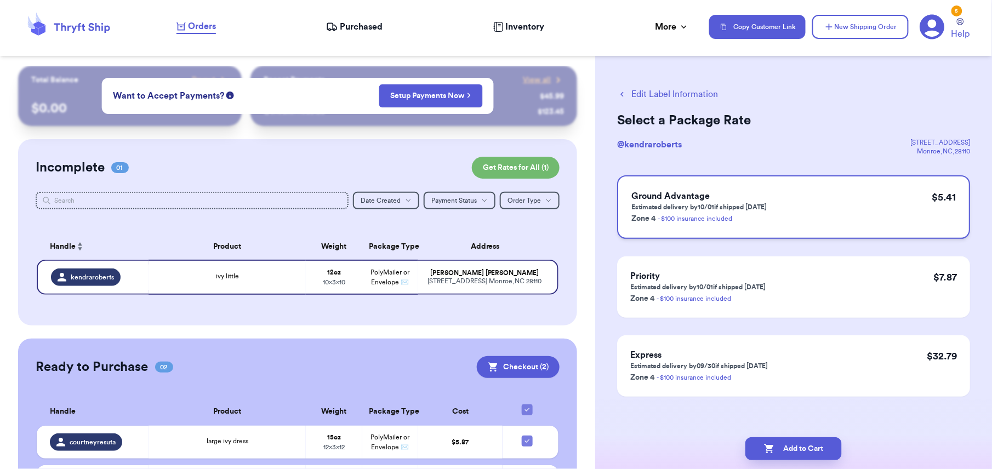
click at [764, 215] on p "Zone 4 - $100 insurance included" at bounding box center [698, 217] width 135 height 13
click at [783, 451] on button "Add to Cart" at bounding box center [793, 448] width 96 height 23
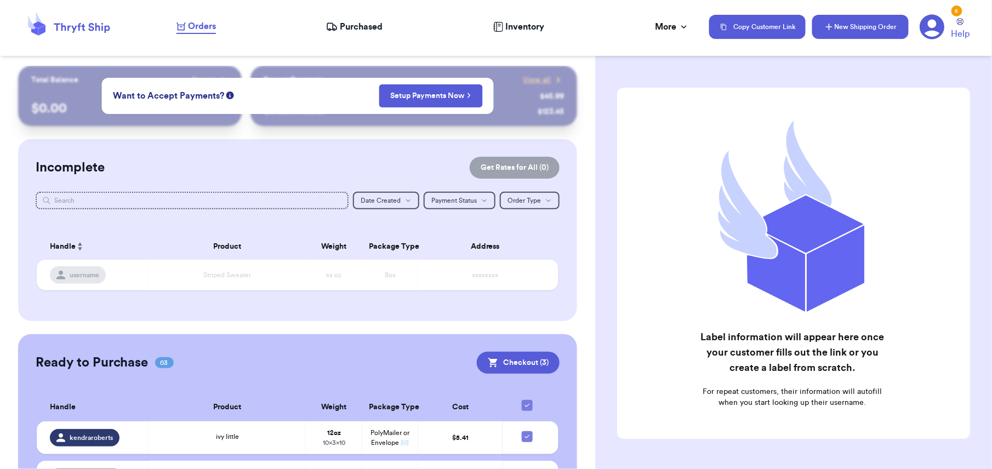
click at [838, 22] on button "New Shipping Order" at bounding box center [860, 27] width 96 height 24
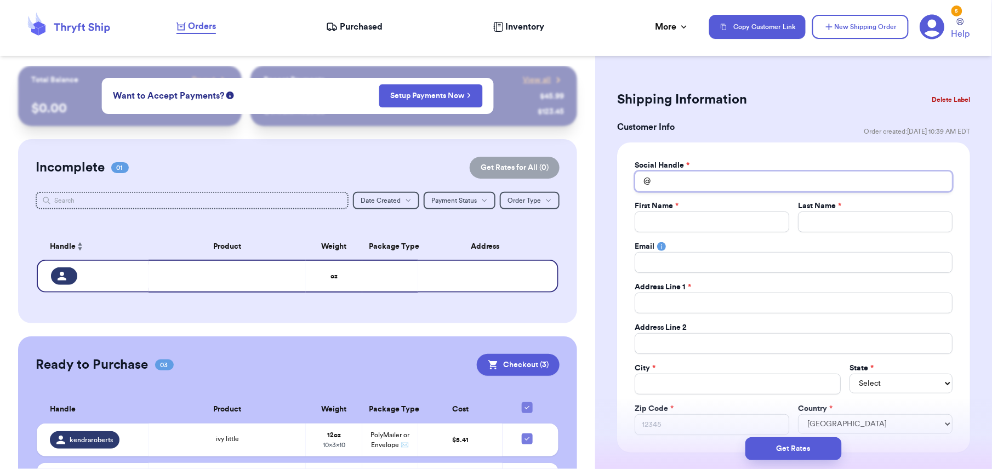
click at [654, 180] on input "Total Amount Paid" at bounding box center [793, 181] width 318 height 21
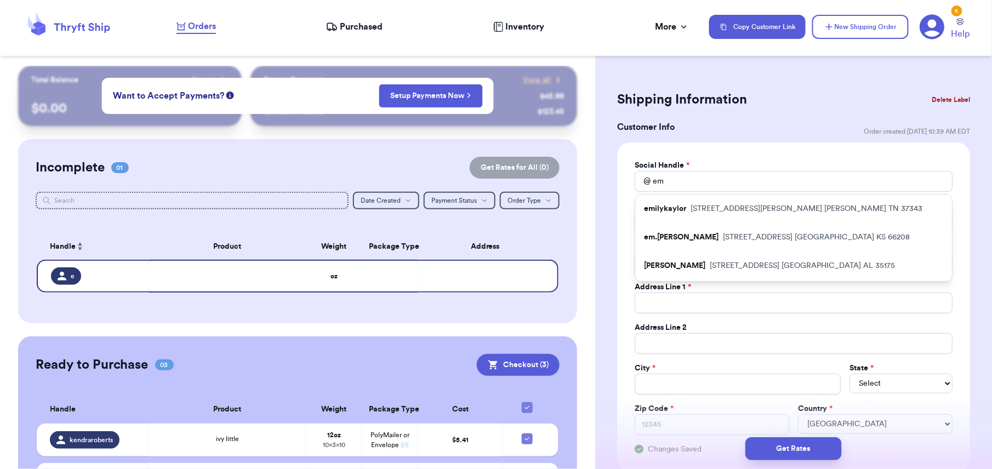
click at [723, 242] on p "[STREET_ADDRESS]" at bounding box center [816, 237] width 187 height 11
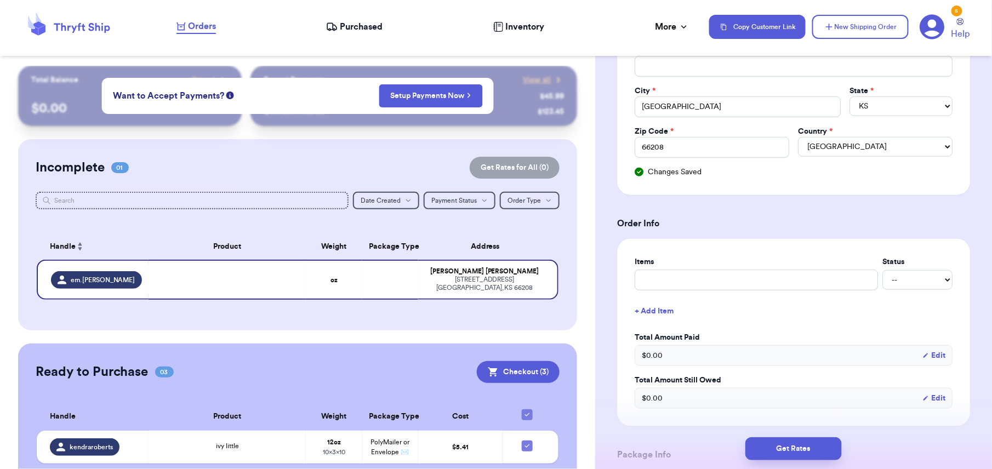
scroll to position [285, 0]
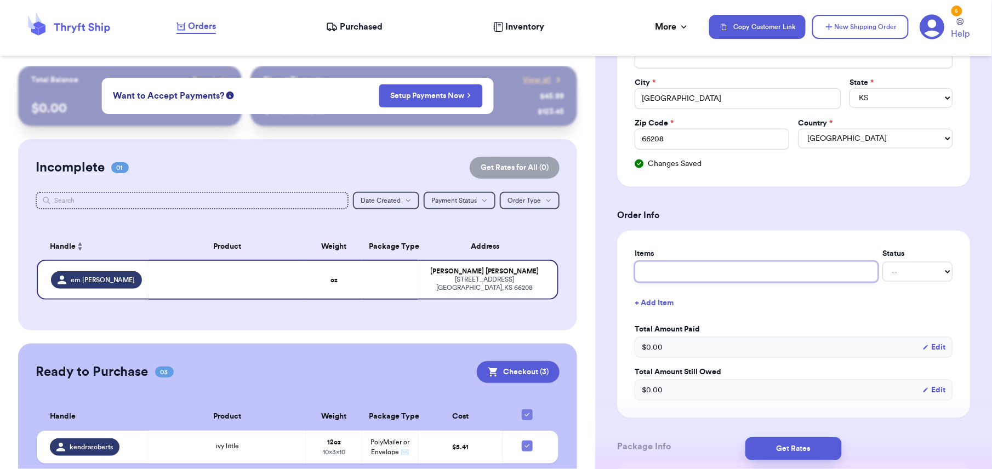
click at [668, 277] on input "text" at bounding box center [755, 271] width 243 height 21
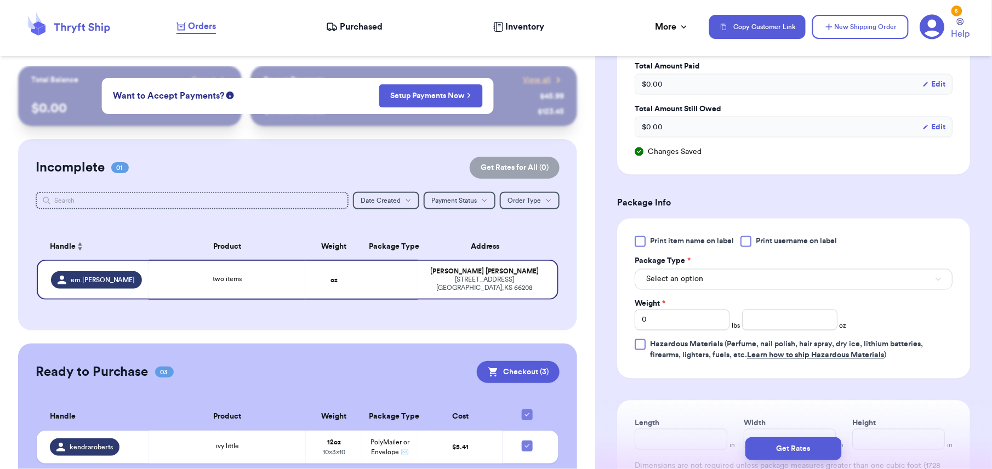
scroll to position [553, 0]
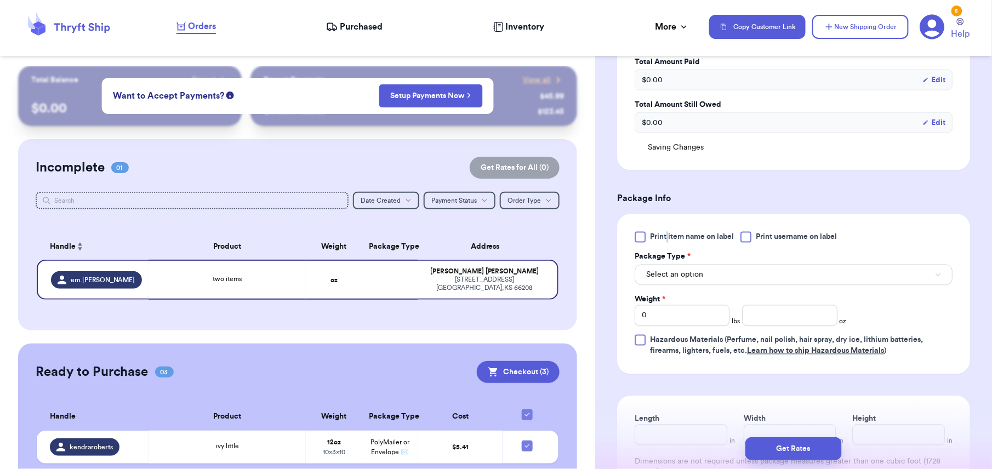
click at [667, 243] on span "Print item name on label" at bounding box center [692, 237] width 84 height 11
click at [637, 238] on div at bounding box center [639, 237] width 11 height 11
click at [0, 0] on input "Print item name on label" at bounding box center [0, 0] width 0 height 0
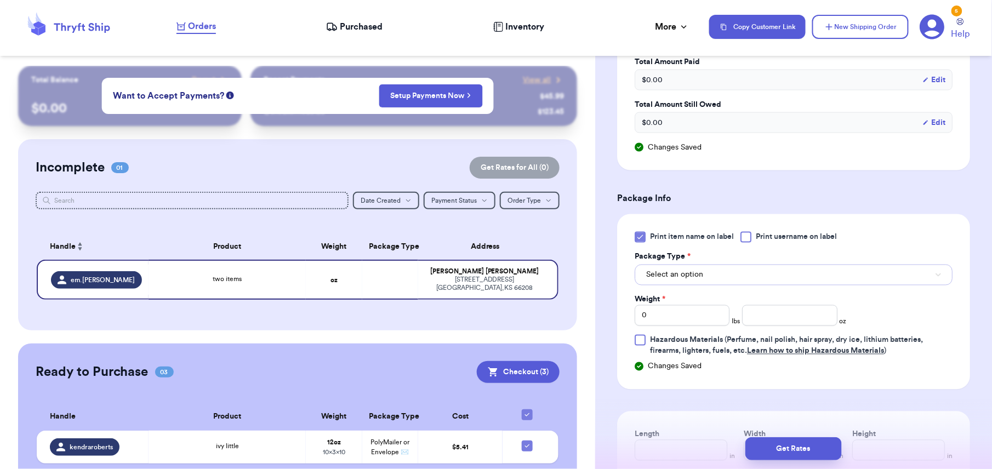
click at [754, 283] on button "Select an option" at bounding box center [793, 275] width 318 height 21
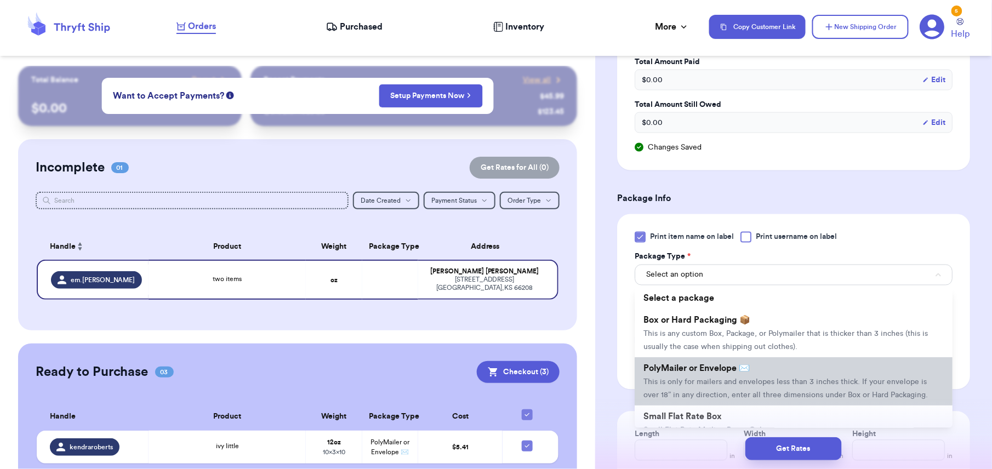
click at [751, 380] on li "PolyMailer or Envelope ✉️ This is only for mailers and envelopes less than 3 in…" at bounding box center [793, 382] width 318 height 48
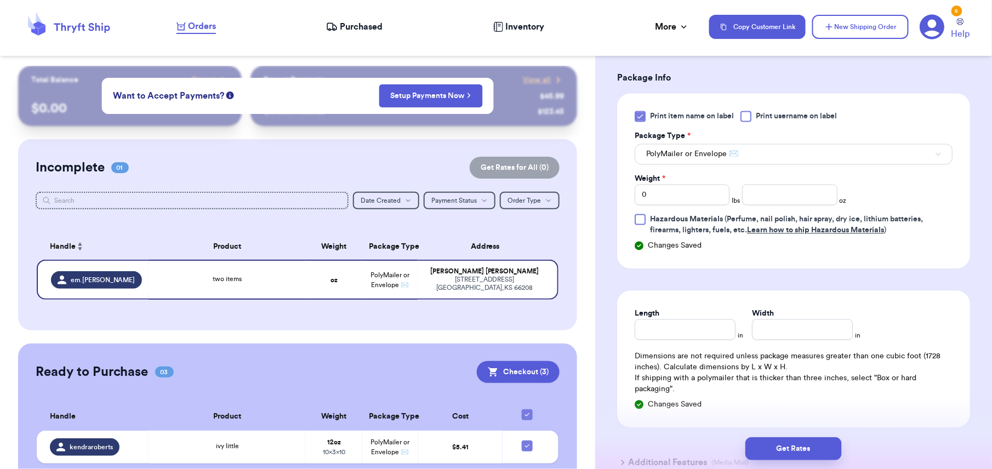
scroll to position [696, 0]
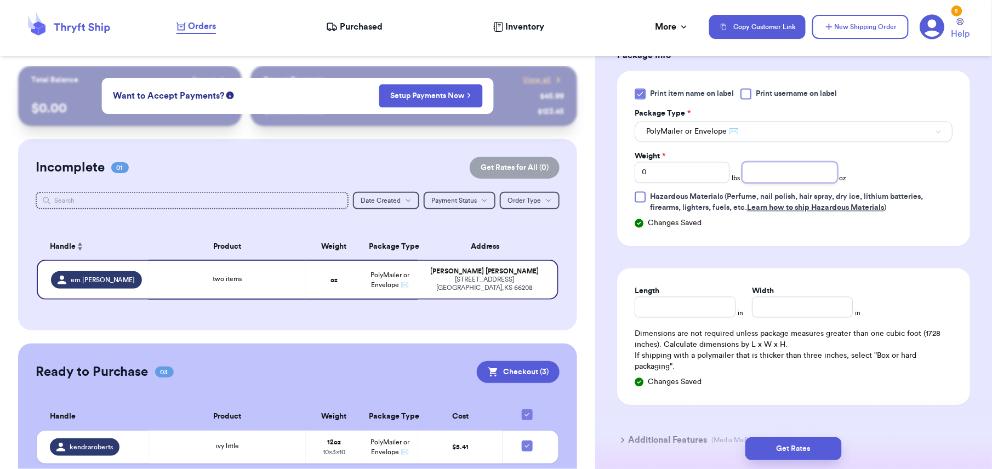
click at [746, 173] on input "number" at bounding box center [789, 172] width 95 height 21
click at [648, 171] on input "0" at bounding box center [681, 172] width 95 height 21
drag, startPoint x: 753, startPoint y: 174, endPoint x: 754, endPoint y: 180, distance: 6.2
click at [754, 179] on input "number" at bounding box center [789, 172] width 95 height 21
click at [656, 312] on input "Length" at bounding box center [684, 307] width 101 height 21
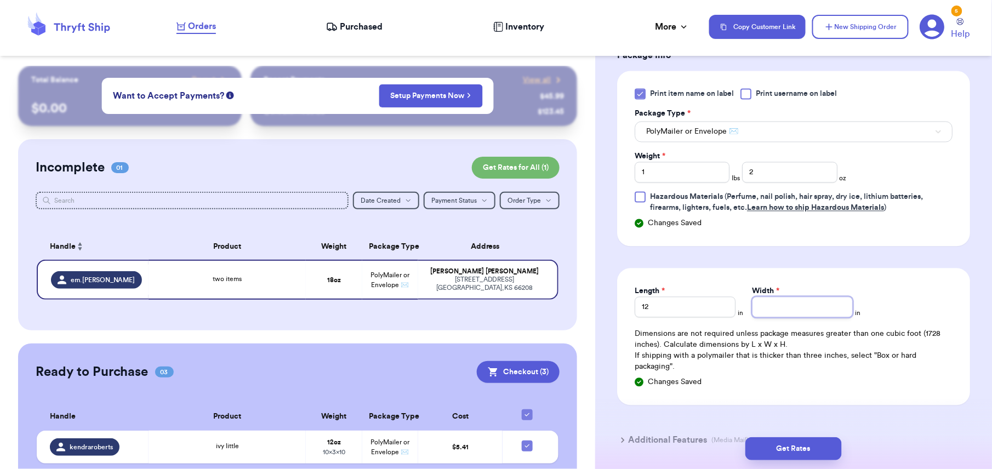
click at [768, 309] on input "Width *" at bounding box center [802, 307] width 101 height 21
click at [798, 444] on button "Get Rates" at bounding box center [793, 448] width 96 height 23
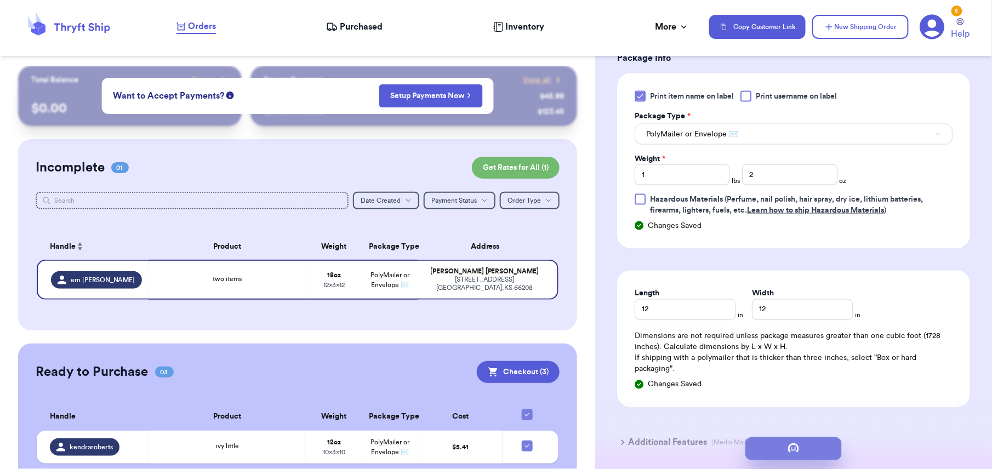
scroll to position [0, 0]
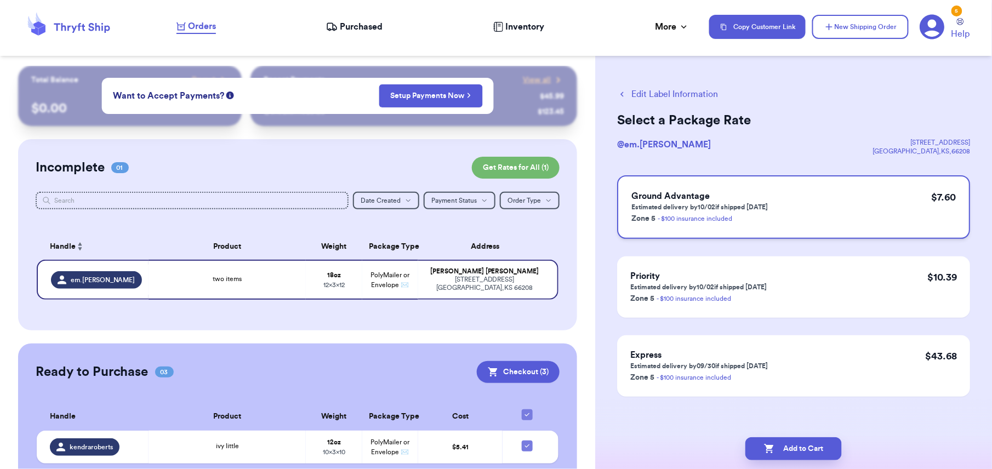
click at [902, 192] on div "Ground Advantage Estimated delivery by 10/02 if shipped [DATE] Zone 5 - $100 in…" at bounding box center [793, 207] width 353 height 64
click at [813, 439] on button "Add to Cart" at bounding box center [793, 448] width 96 height 23
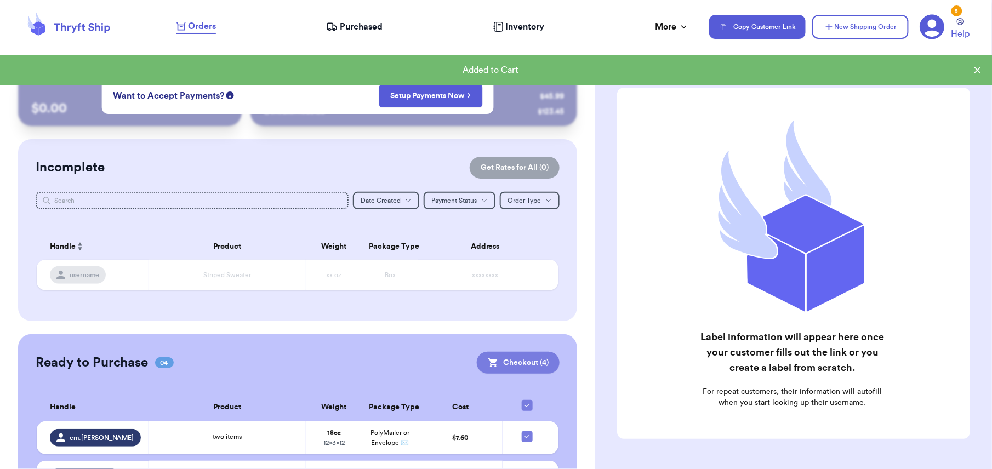
click at [514, 362] on button "Checkout ( 4 )" at bounding box center [518, 363] width 83 height 22
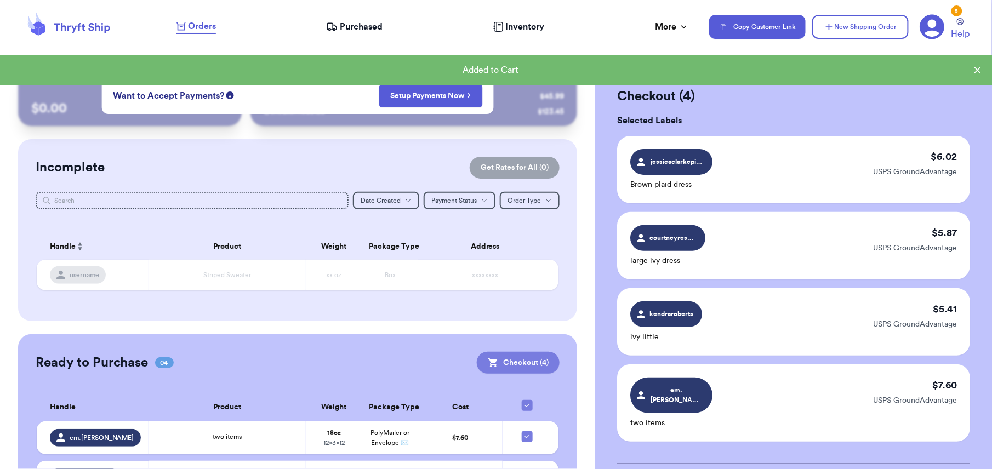
click at [514, 362] on button "Checkout ( 4 )" at bounding box center [518, 363] width 83 height 22
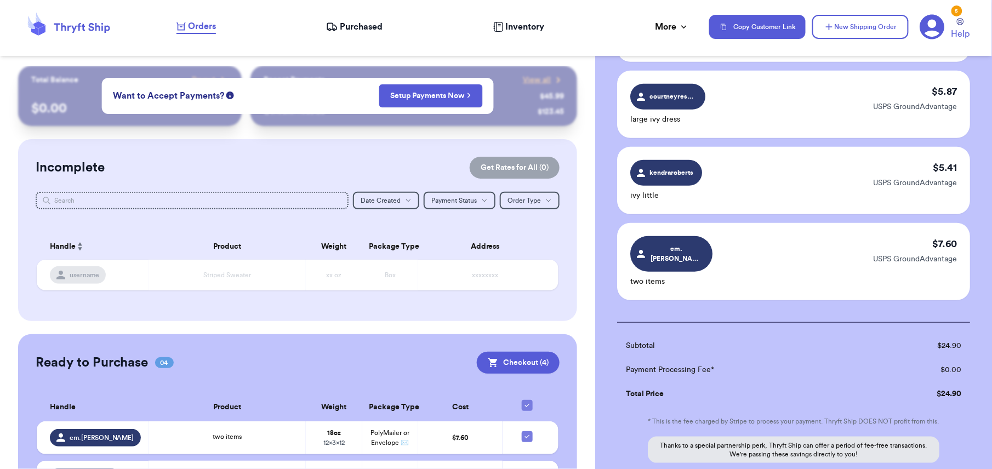
scroll to position [245, 0]
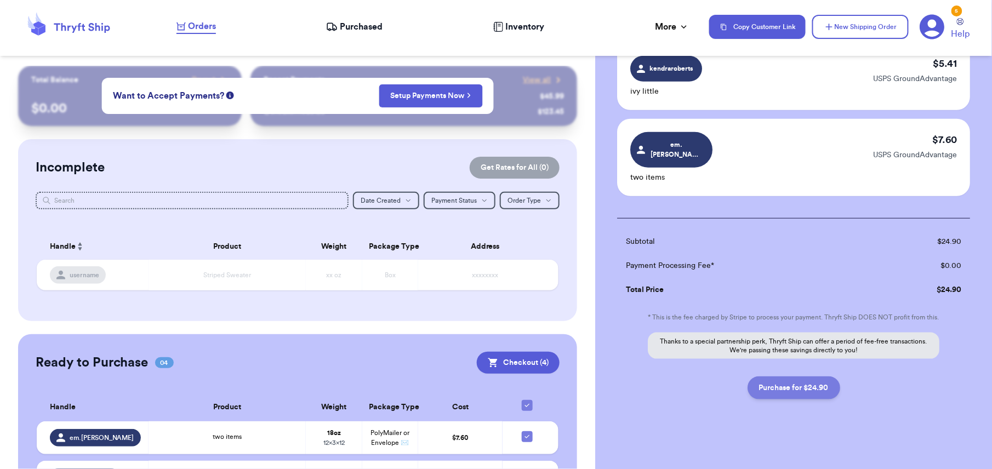
click at [754, 376] on button "Purchase for $24.90" at bounding box center [793, 387] width 93 height 23
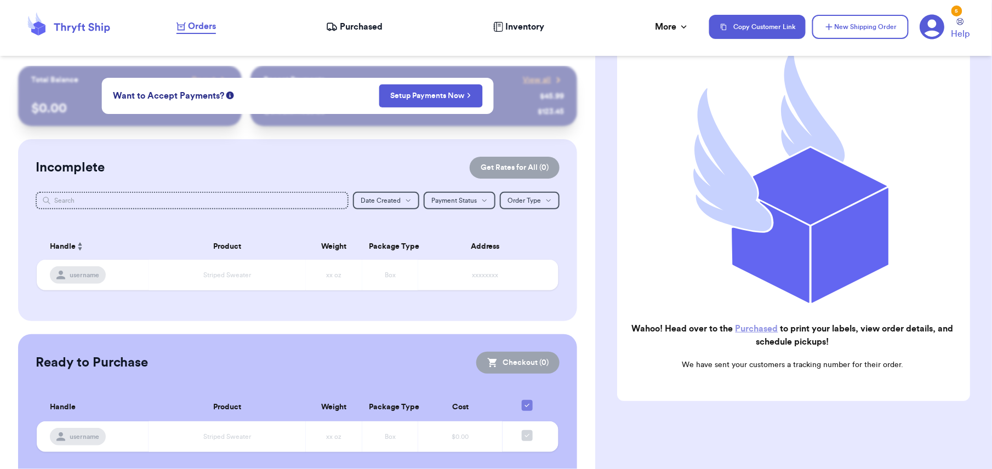
click at [334, 35] on nav "Orders Purchased Inventory More Stats Completed Orders Payments Payouts Copy Cu…" at bounding box center [578, 27] width 826 height 36
click at [347, 28] on span "Purchased" at bounding box center [361, 26] width 43 height 13
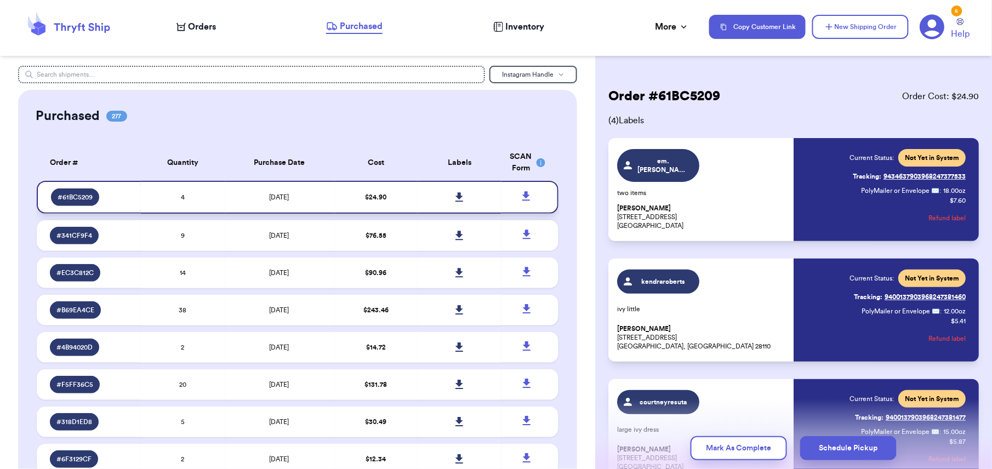
click at [455, 197] on icon at bounding box center [459, 197] width 8 height 10
